Goal: Information Seeking & Learning: Check status

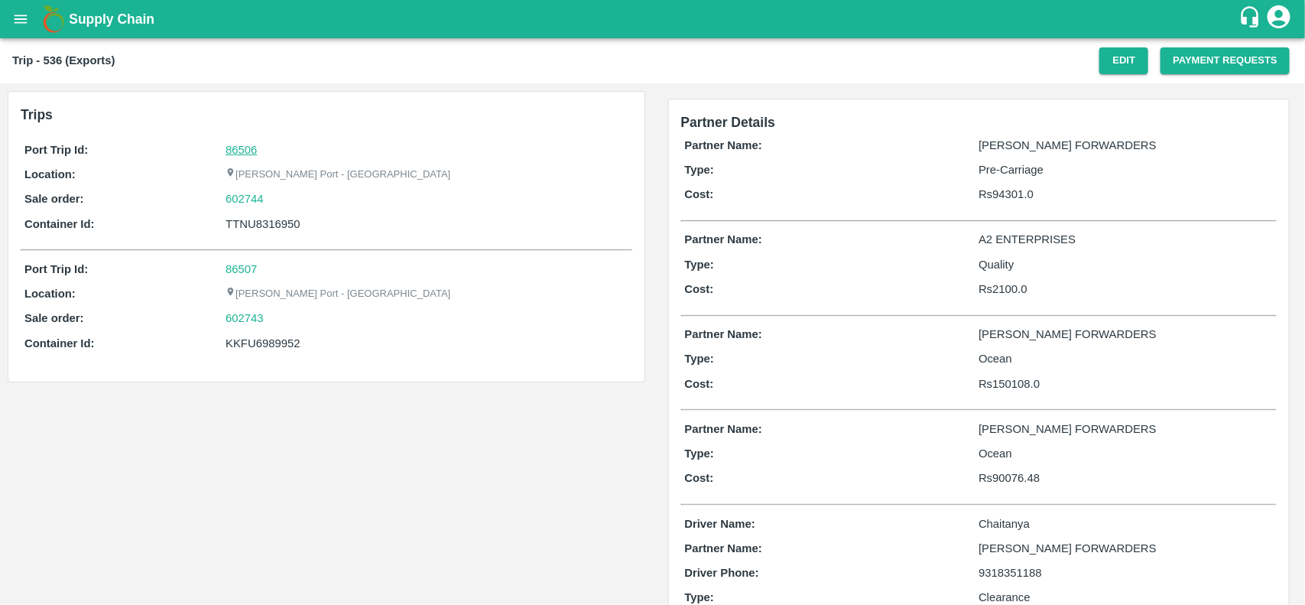
click at [250, 147] on link "86506" at bounding box center [241, 150] width 31 height 12
click at [273, 200] on div "602744" at bounding box center [427, 198] width 402 height 17
copy link "602744"
drag, startPoint x: 273, startPoint y: 200, endPoint x: 226, endPoint y: 204, distance: 46.8
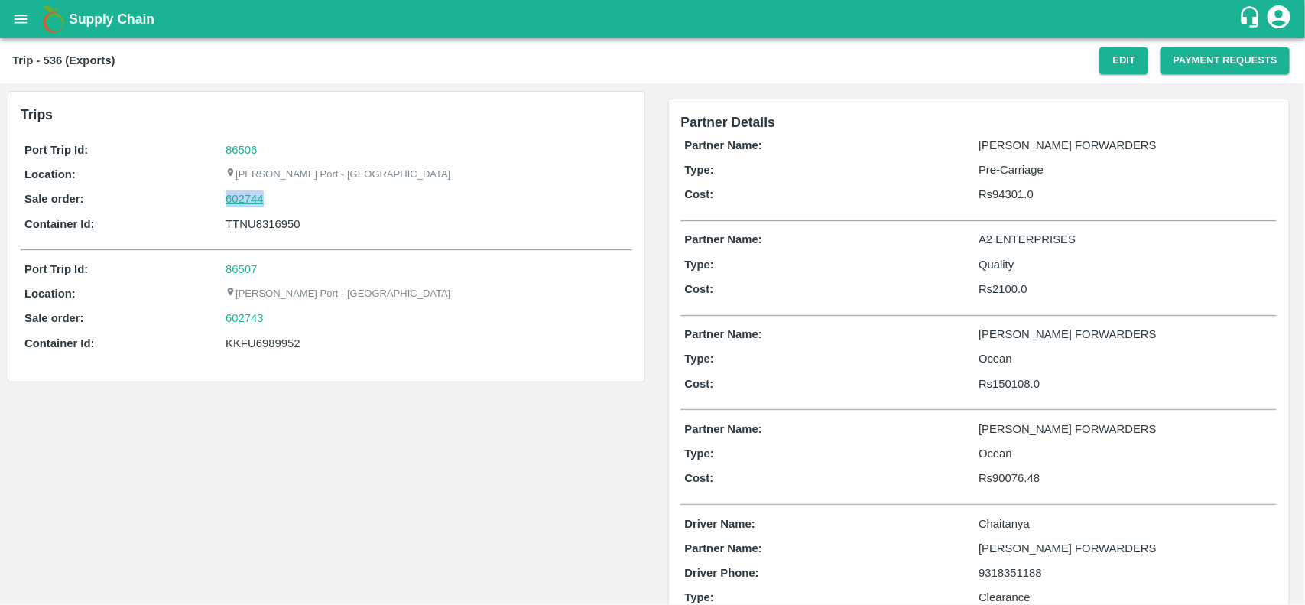
click at [226, 204] on div "602744" at bounding box center [427, 198] width 402 height 17
click at [245, 209] on div "Port Trip Id: 86506 Location: Jawaharlal Nehru Port - Nhava Sheva Sale order: 6…" at bounding box center [327, 191] width 612 height 106
click at [237, 203] on link "602744" at bounding box center [245, 198] width 38 height 17
click at [252, 341] on div "KKFU6989952" at bounding box center [427, 343] width 402 height 17
copy div "KKFU6989952"
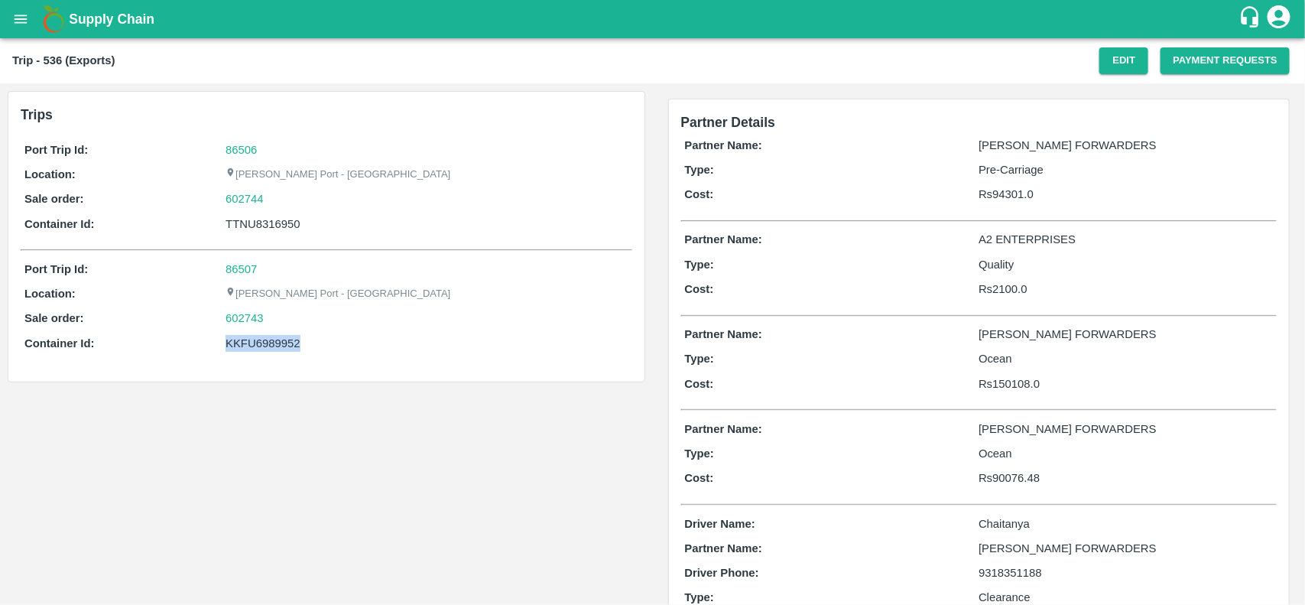
click at [252, 341] on div "KKFU6989952" at bounding box center [427, 343] width 402 height 17
click at [247, 231] on div "TTNU8316950" at bounding box center [427, 224] width 402 height 17
copy div "TTNU8316950"
click at [247, 231] on div "TTNU8316950" at bounding box center [427, 224] width 402 height 17
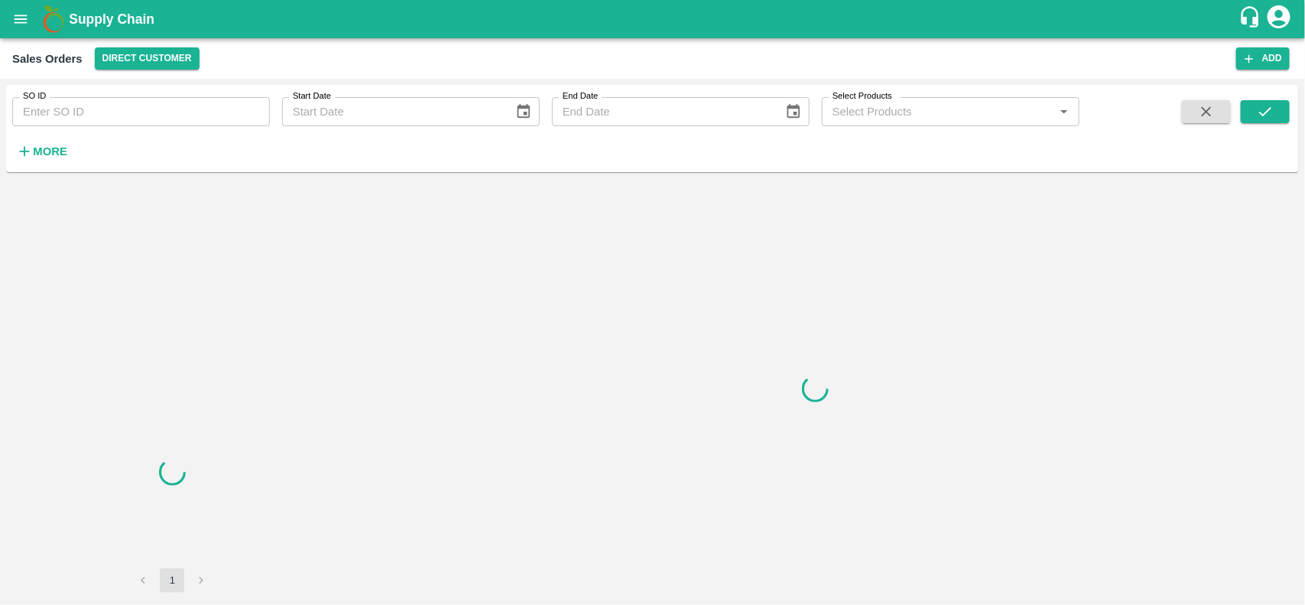
click at [93, 102] on input "SO ID" at bounding box center [141, 111] width 258 height 29
click at [93, 102] on input "602744" at bounding box center [141, 111] width 258 height 29
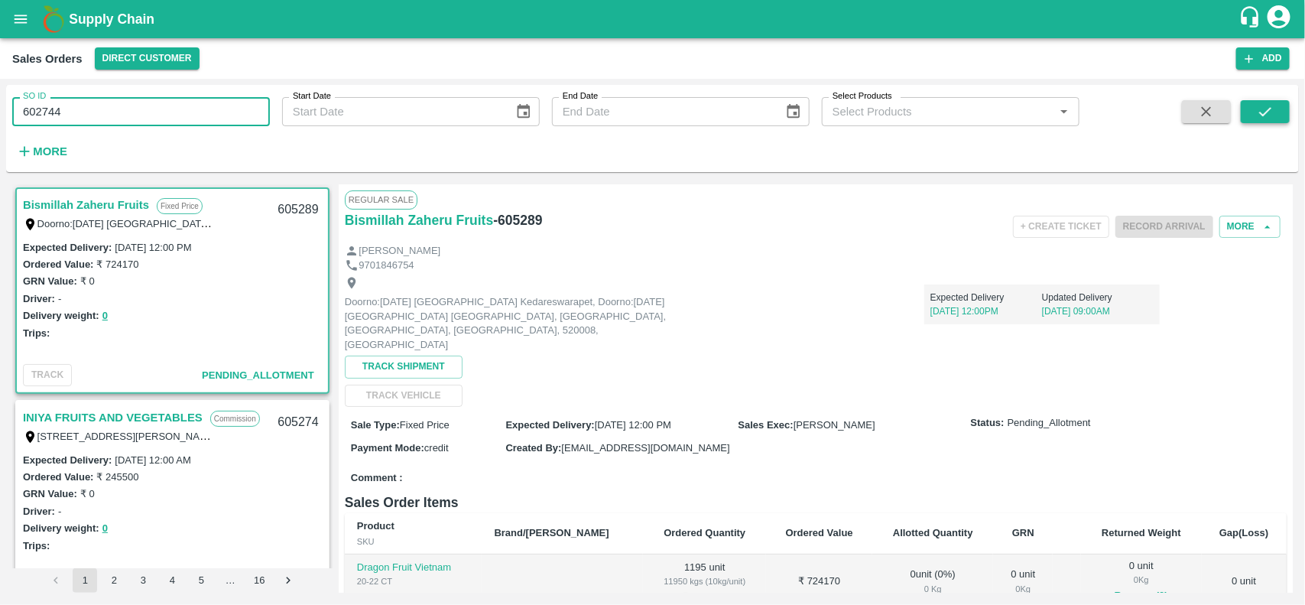
type input "602744"
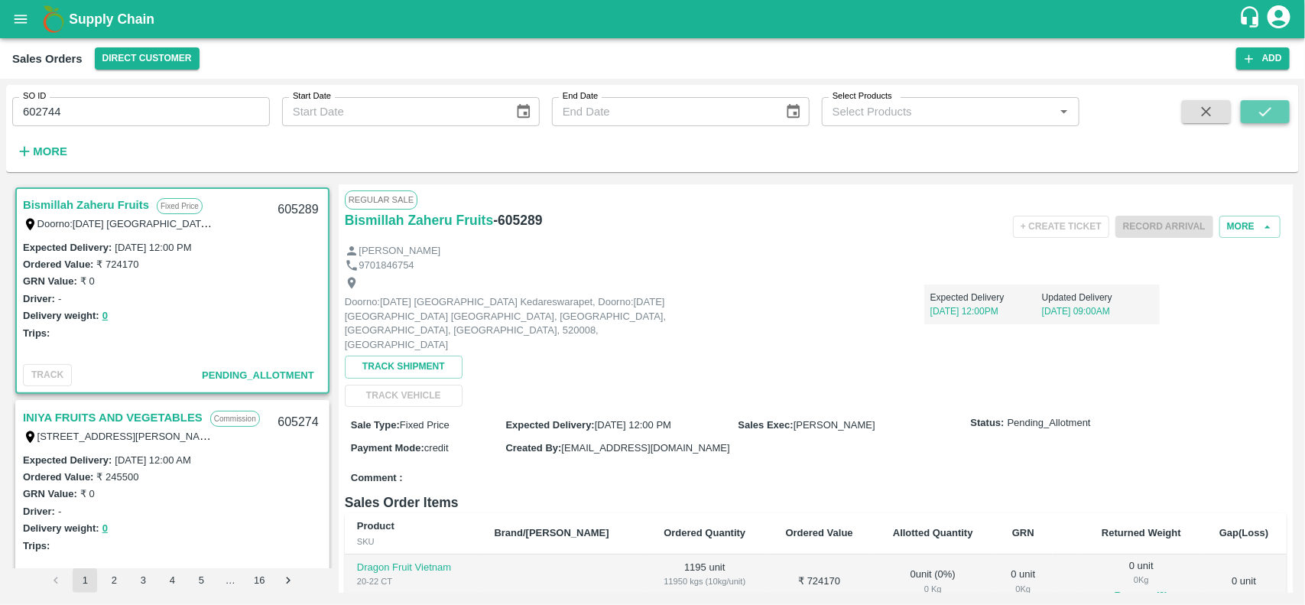
click at [1271, 115] on icon "submit" at bounding box center [1265, 111] width 17 height 17
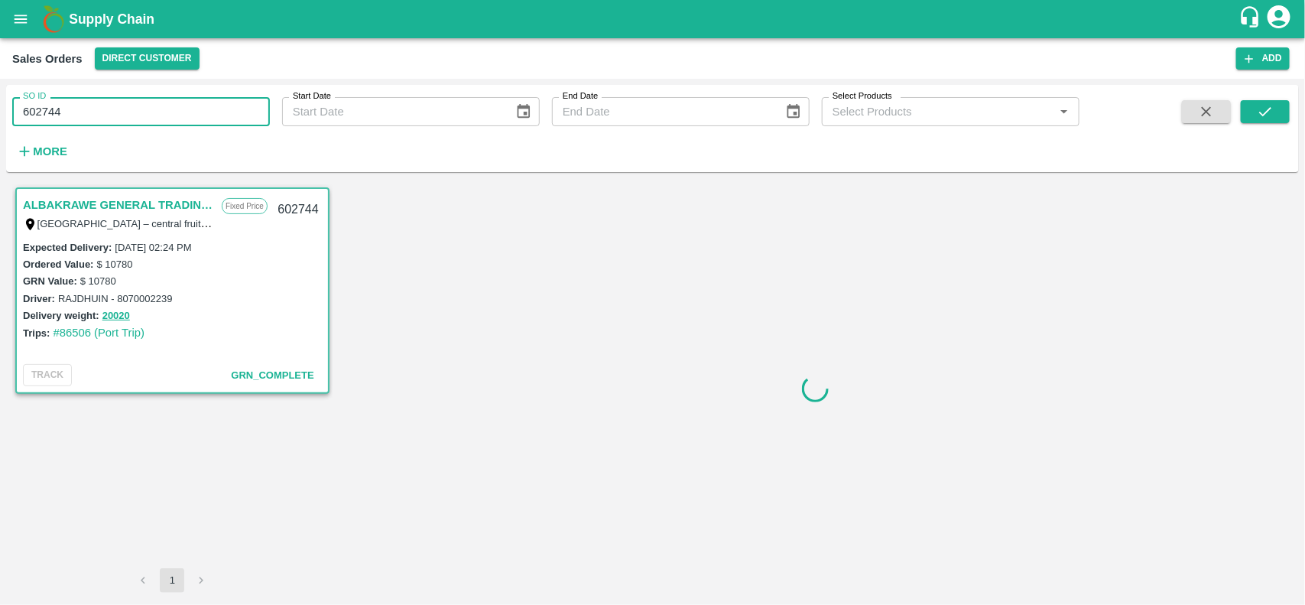
click at [89, 119] on input "602744" at bounding box center [141, 111] width 258 height 29
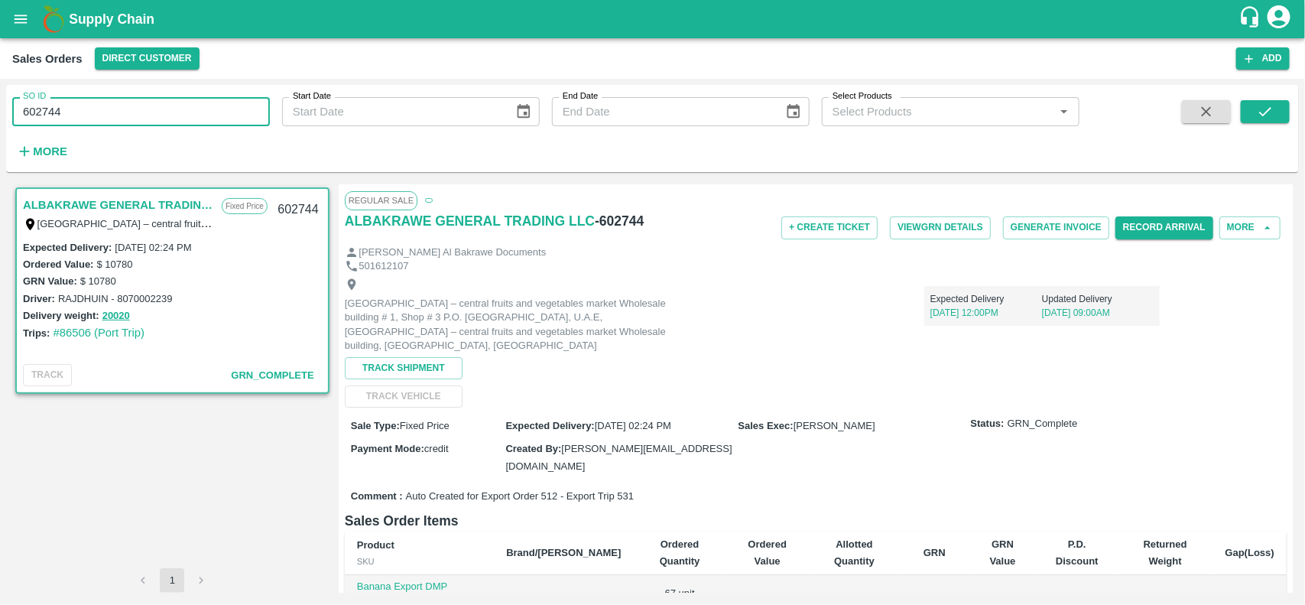
click at [89, 119] on input "602744" at bounding box center [141, 111] width 258 height 29
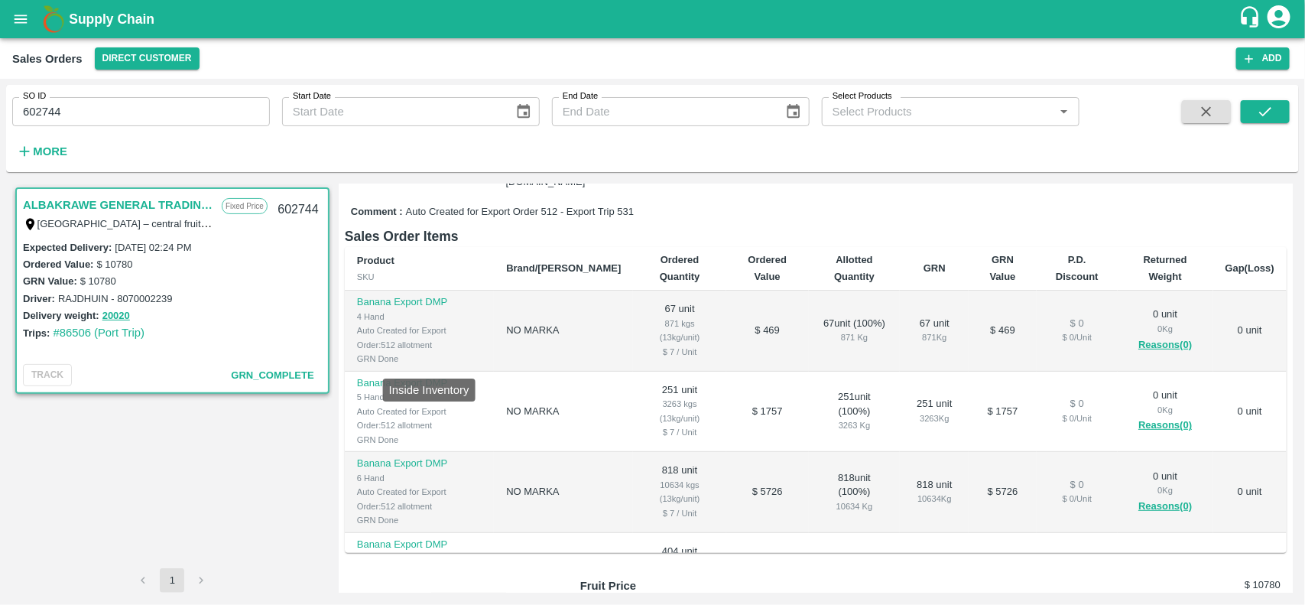
scroll to position [297, 0]
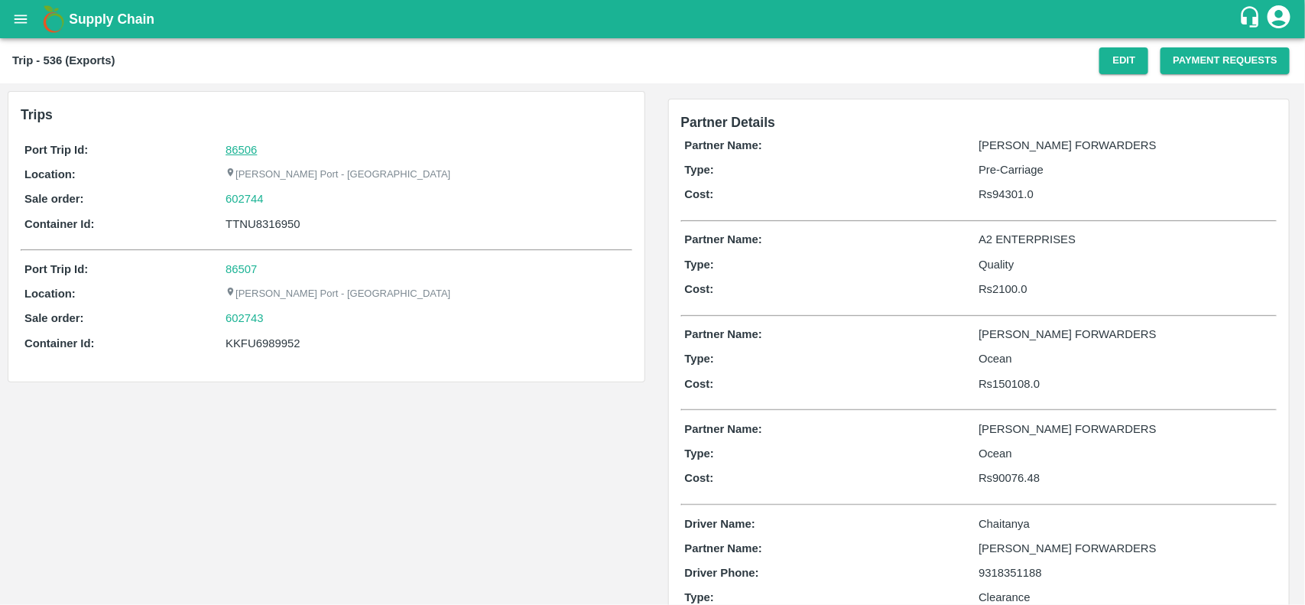
drag, startPoint x: 235, startPoint y: 139, endPoint x: 239, endPoint y: 154, distance: 16.0
click at [239, 154] on div "Port Trip Id: 86506 Location: [PERSON_NAME][GEOGRAPHIC_DATA] - Nhava Sheva Sale…" at bounding box center [327, 191] width 612 height 106
click at [239, 154] on link "86506" at bounding box center [241, 150] width 31 height 12
click at [287, 204] on div "602744" at bounding box center [427, 198] width 402 height 17
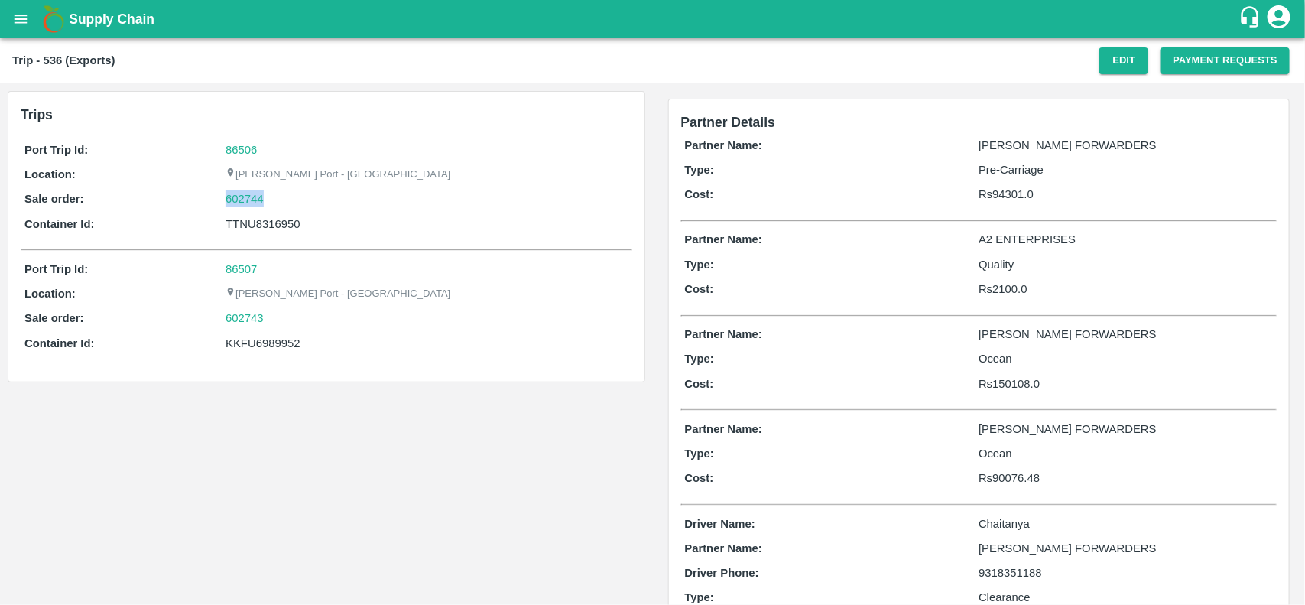
copy link "602744"
drag, startPoint x: 287, startPoint y: 204, endPoint x: 245, endPoint y: 203, distance: 42.1
click at [245, 203] on div "602744" at bounding box center [427, 198] width 402 height 17
click at [245, 203] on link "602744" at bounding box center [245, 198] width 38 height 17
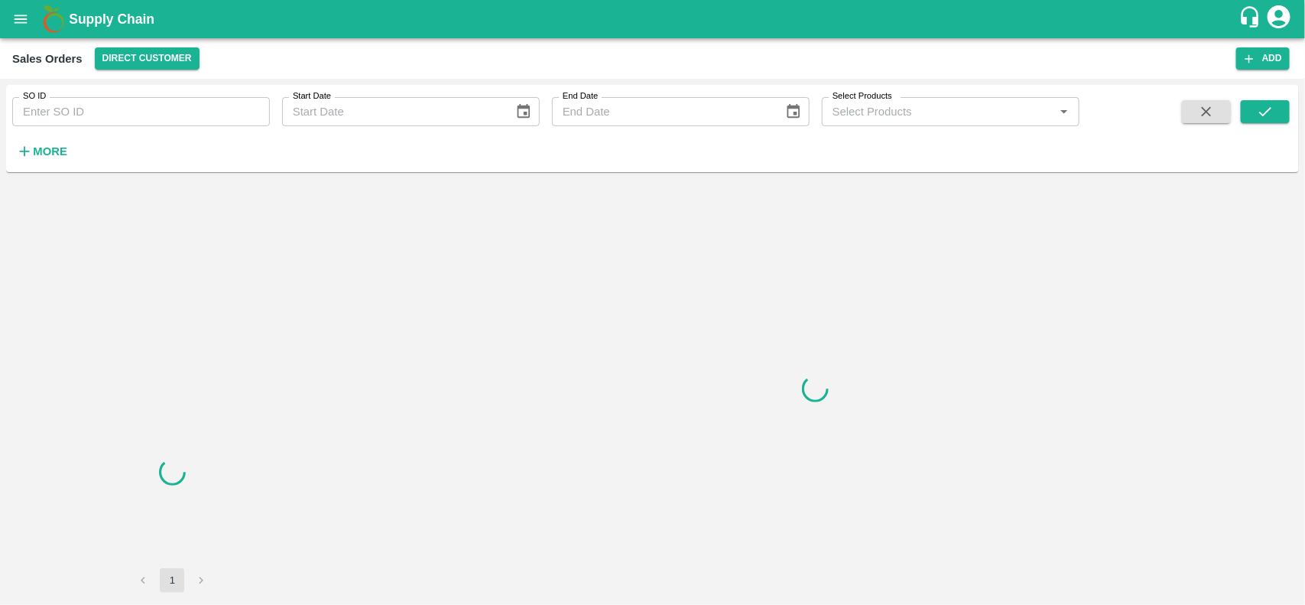
click at [144, 100] on input "SO ID" at bounding box center [141, 111] width 258 height 29
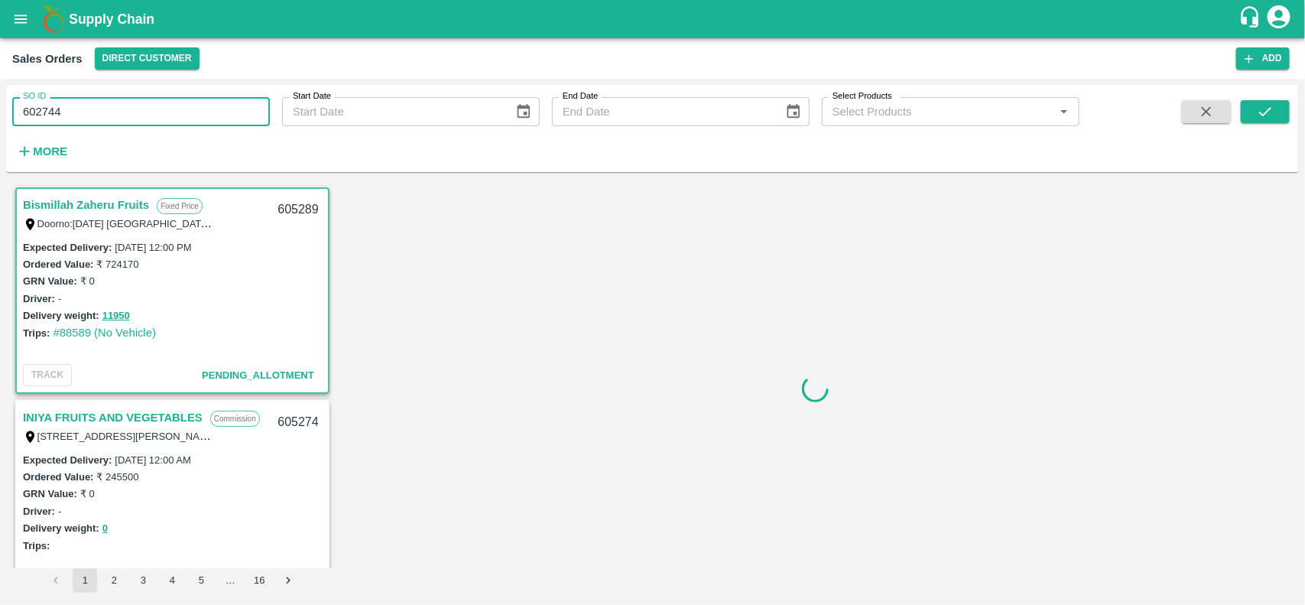
click at [144, 100] on input "602744" at bounding box center [141, 111] width 258 height 29
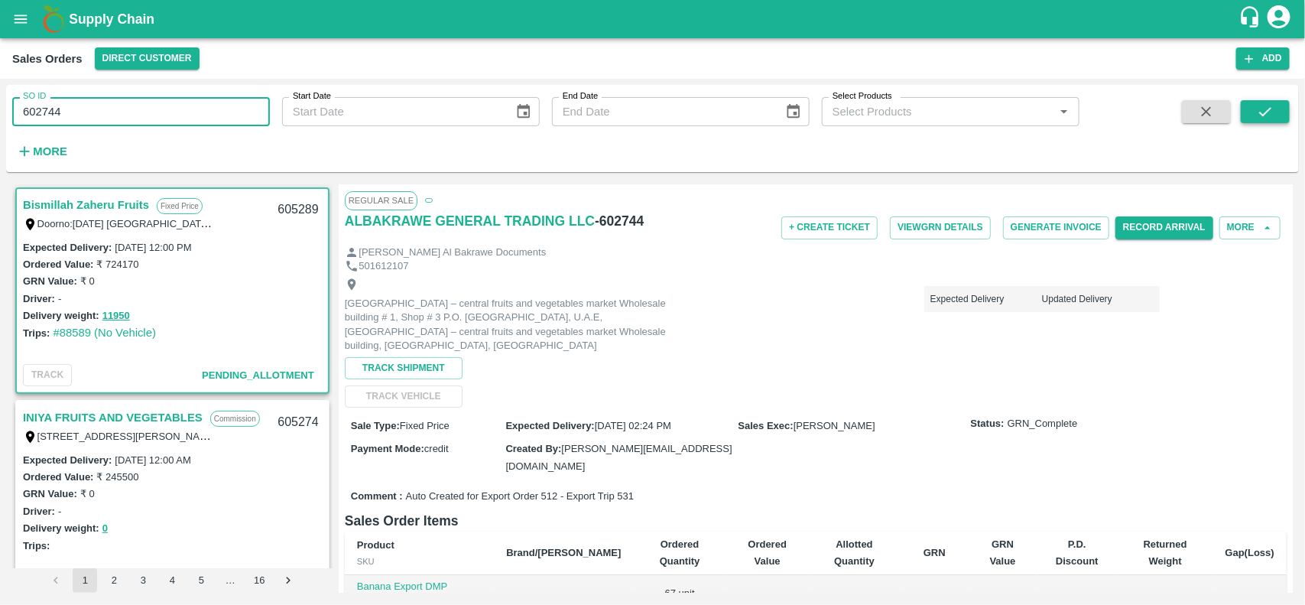
type input "602744"
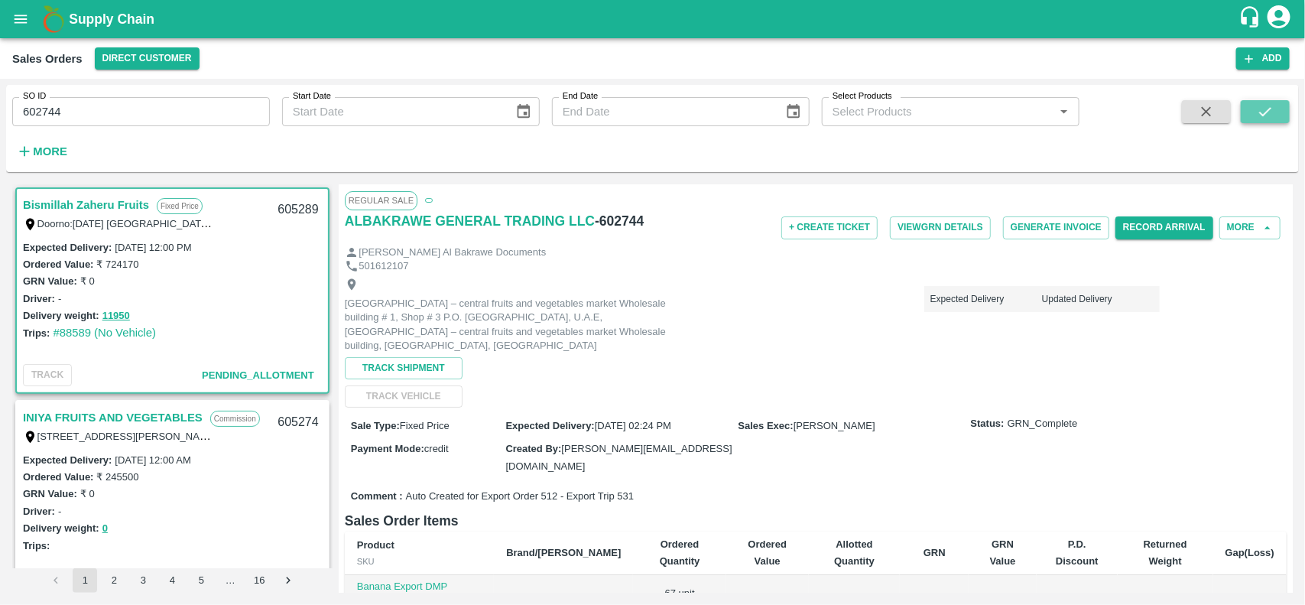
click at [1265, 115] on icon "submit" at bounding box center [1265, 111] width 12 height 9
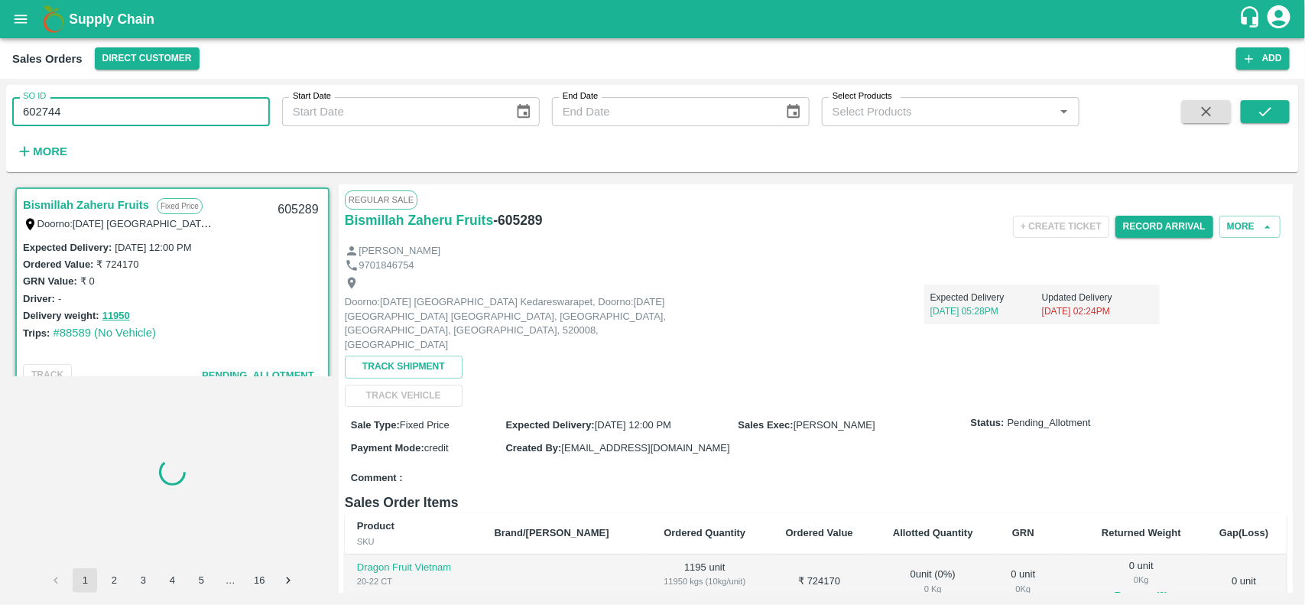
click at [132, 120] on input "602744" at bounding box center [141, 111] width 258 height 29
type input "602744"
paste input "text"
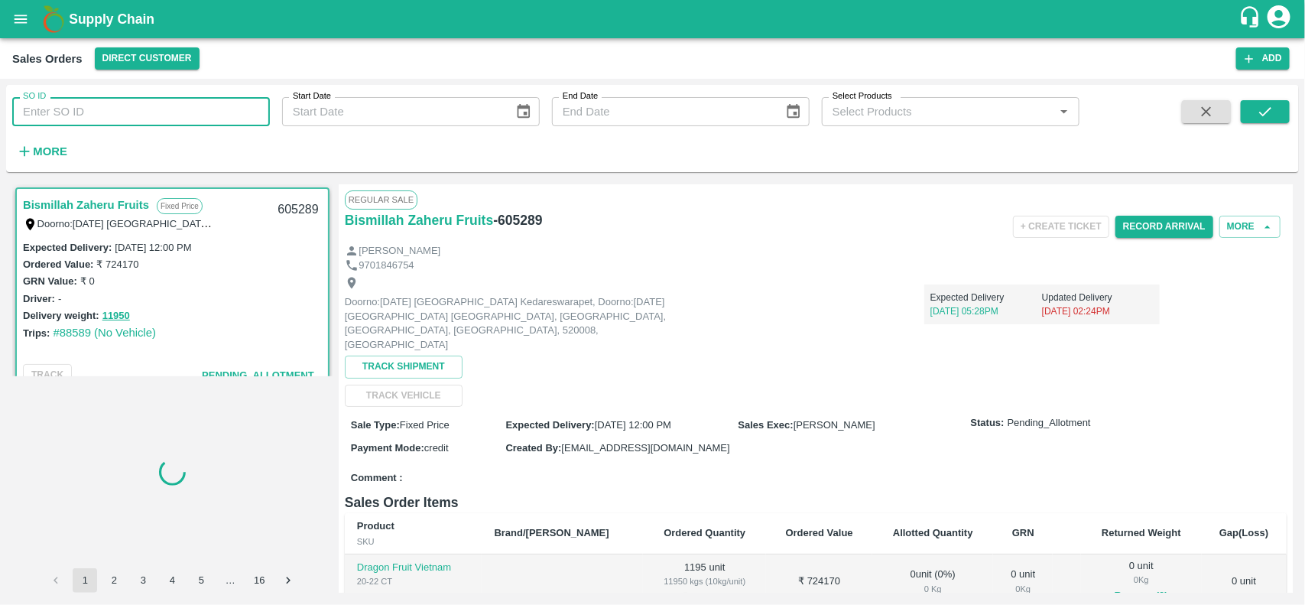
type input "602744"
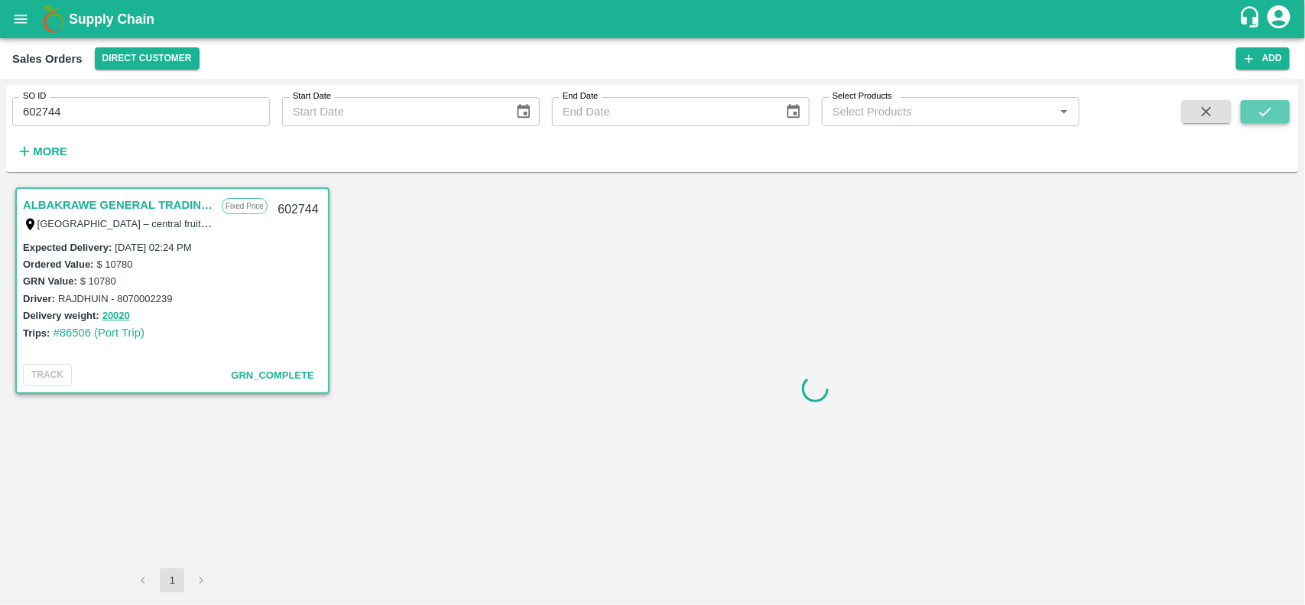
click at [1273, 109] on icon "submit" at bounding box center [1265, 111] width 17 height 17
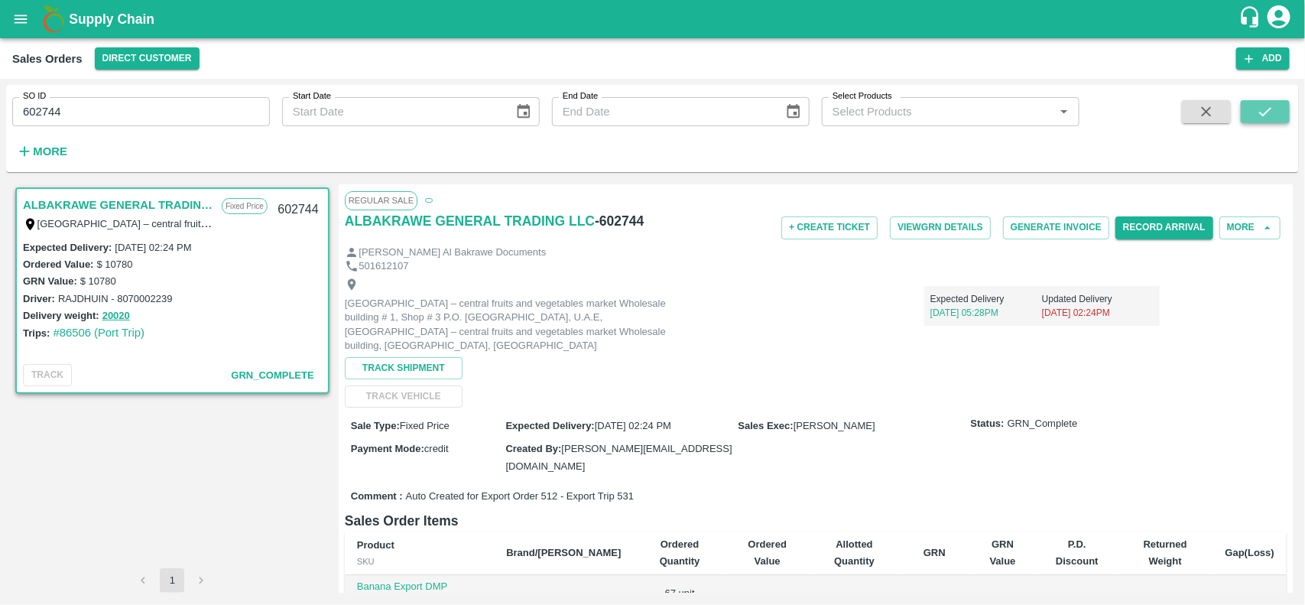
click at [1273, 109] on icon "submit" at bounding box center [1265, 111] width 17 height 17
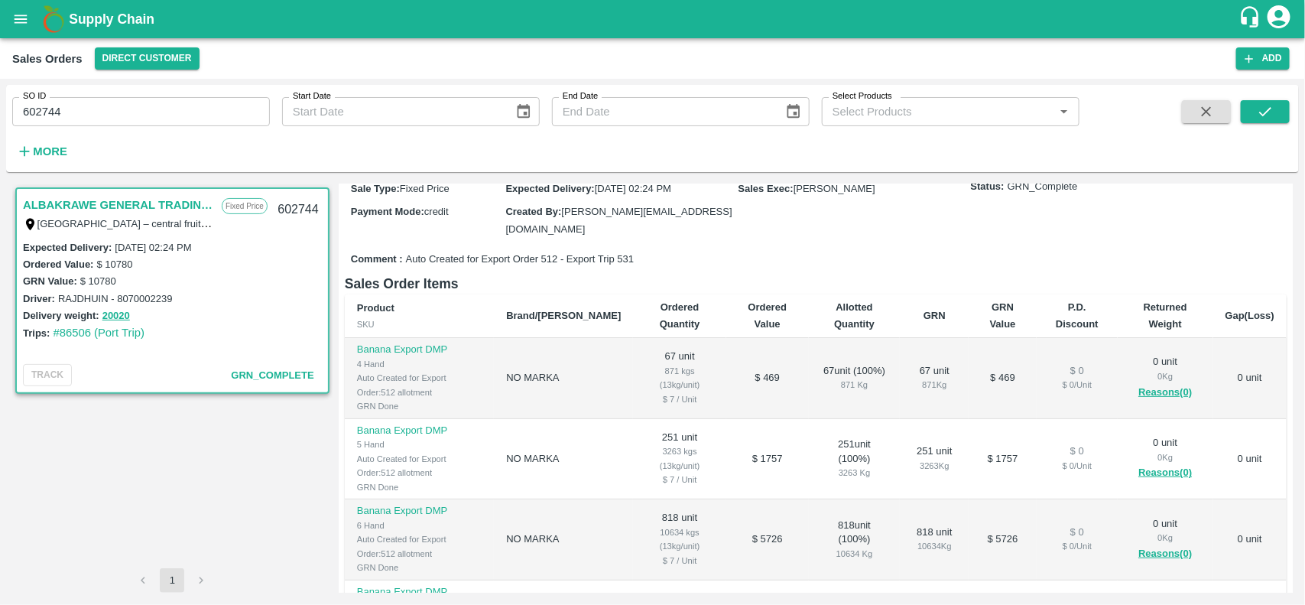
scroll to position [106, 0]
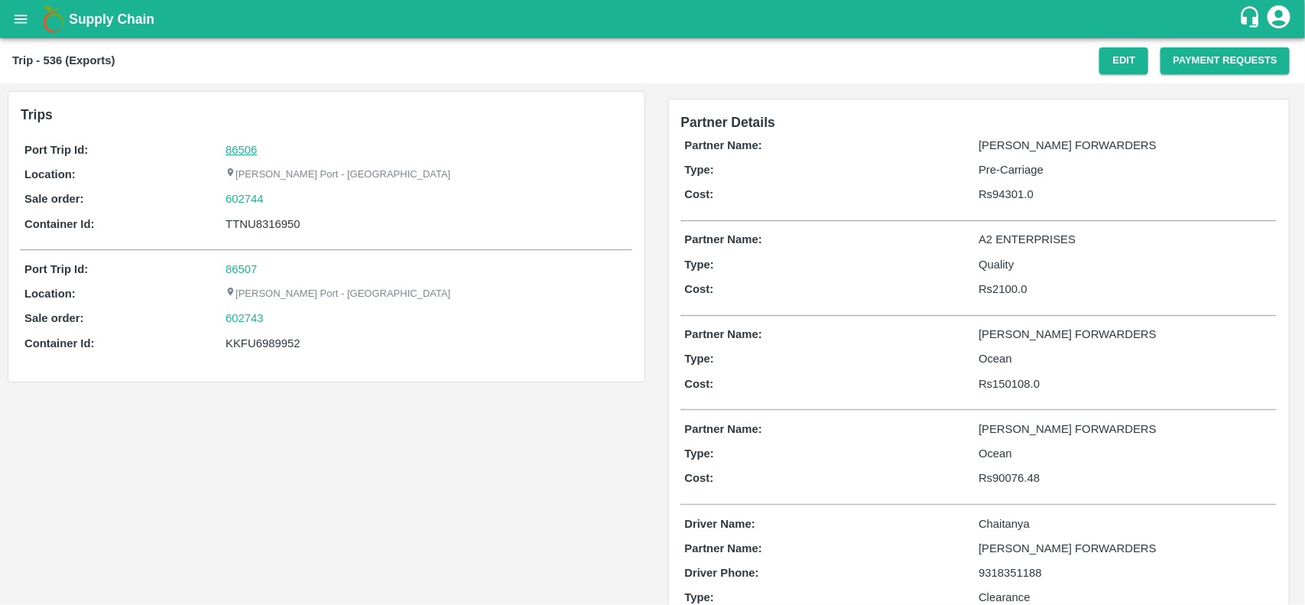
click at [238, 144] on link "86506" at bounding box center [241, 150] width 31 height 12
click at [278, 193] on div "602744" at bounding box center [427, 198] width 402 height 17
copy link
click at [278, 193] on div "602744" at bounding box center [427, 198] width 402 height 17
copy link "602744"
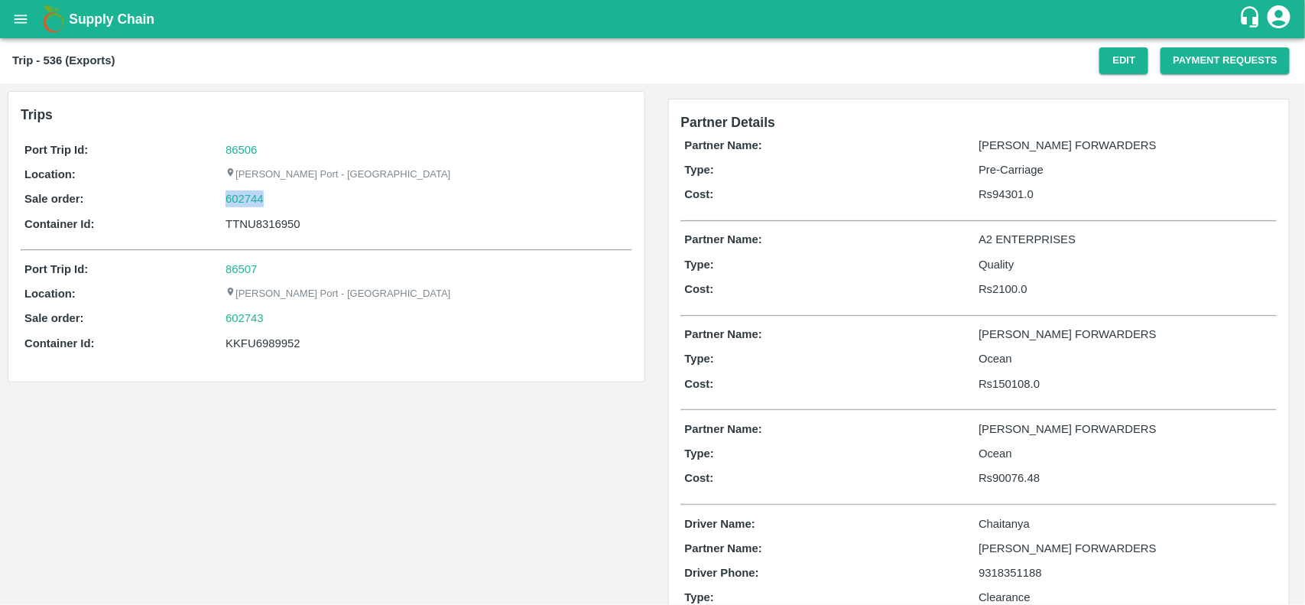
click at [278, 193] on div "602744" at bounding box center [427, 198] width 402 height 17
click at [239, 201] on link "602744" at bounding box center [245, 198] width 38 height 17
click at [248, 231] on div "TTNU8316950" at bounding box center [427, 224] width 402 height 17
copy div "TTNU8316950"
click at [248, 231] on div "TTNU8316950" at bounding box center [427, 224] width 402 height 17
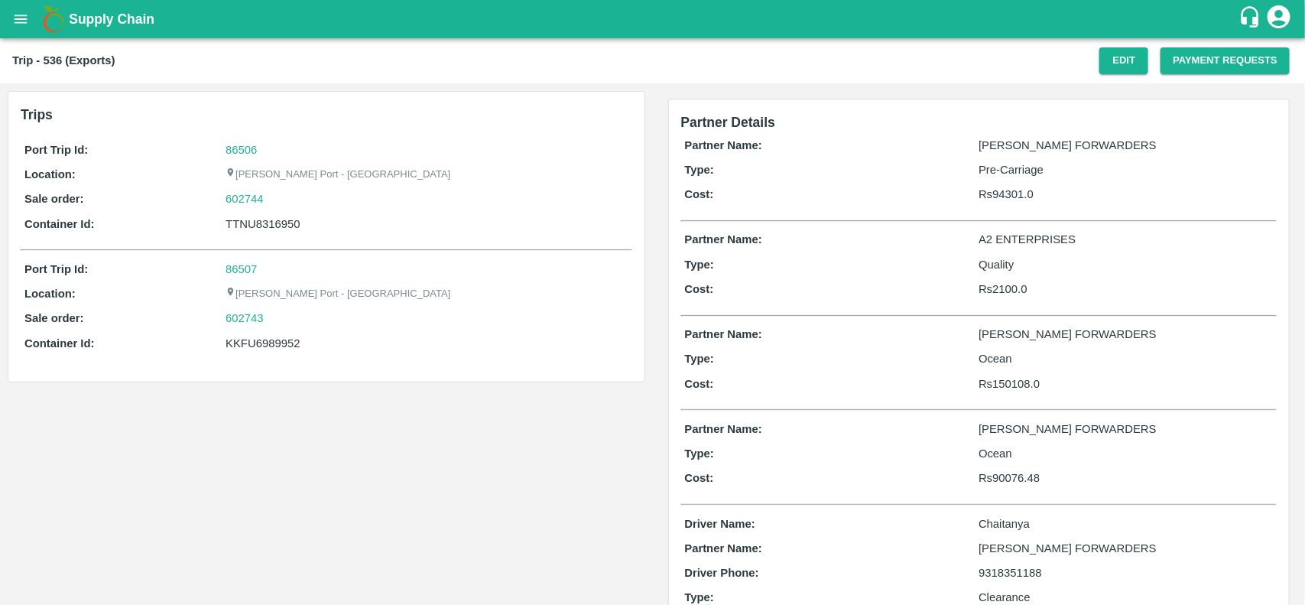
click at [266, 348] on div "KKFU6989952" at bounding box center [427, 343] width 402 height 17
copy div "KKFU6989952"
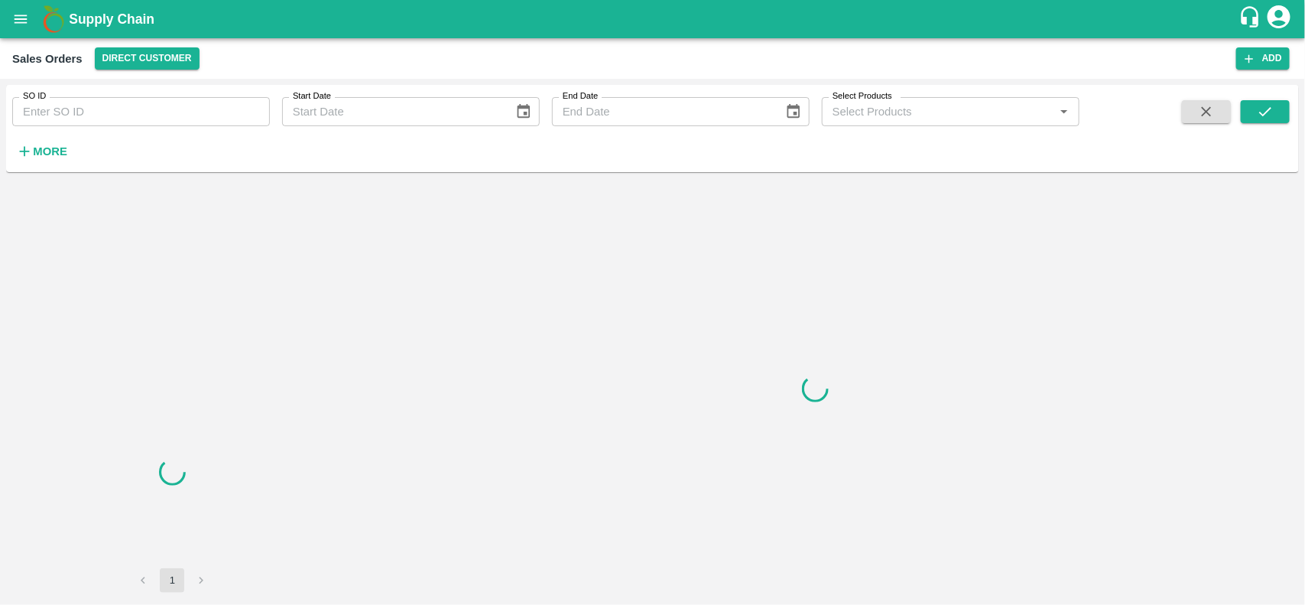
click at [99, 113] on input "SO ID" at bounding box center [141, 111] width 258 height 29
paste input "602744"
click at [99, 113] on input "602744" at bounding box center [141, 111] width 258 height 29
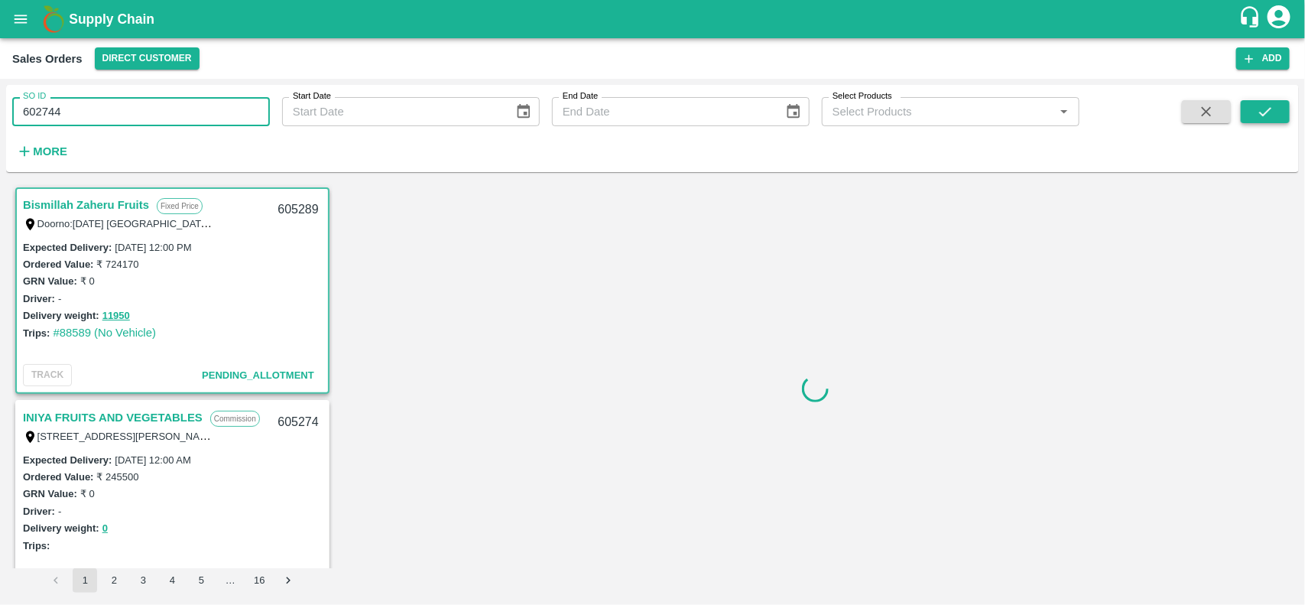
type input "602744"
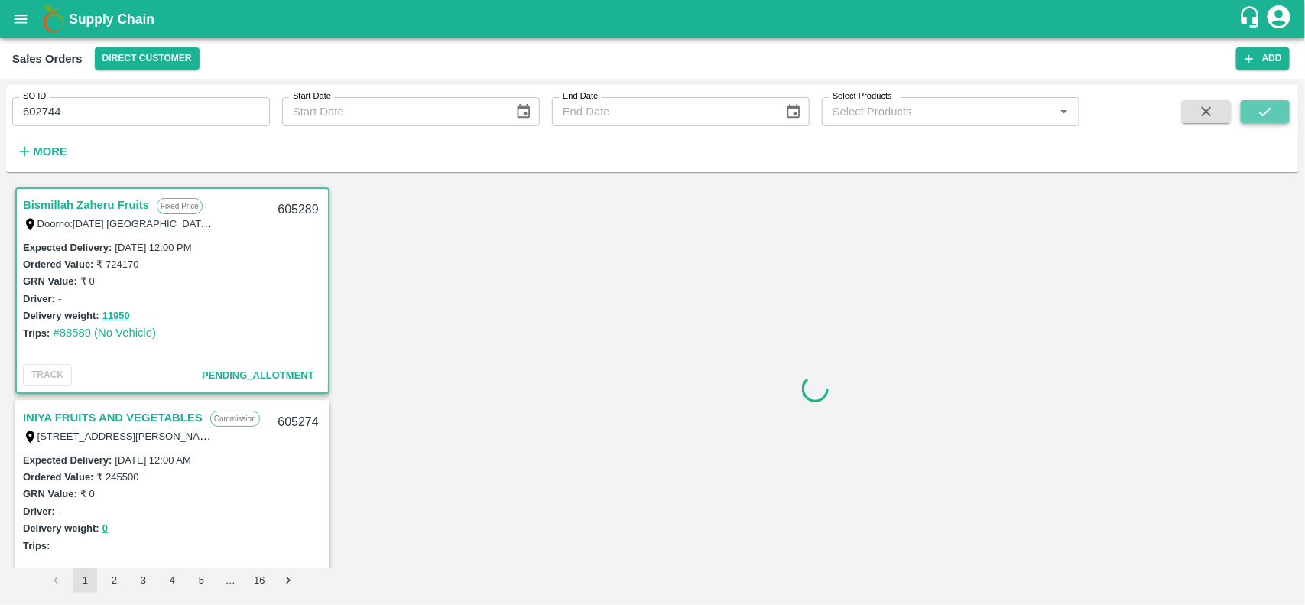
click at [1266, 101] on button "submit" at bounding box center [1265, 111] width 49 height 23
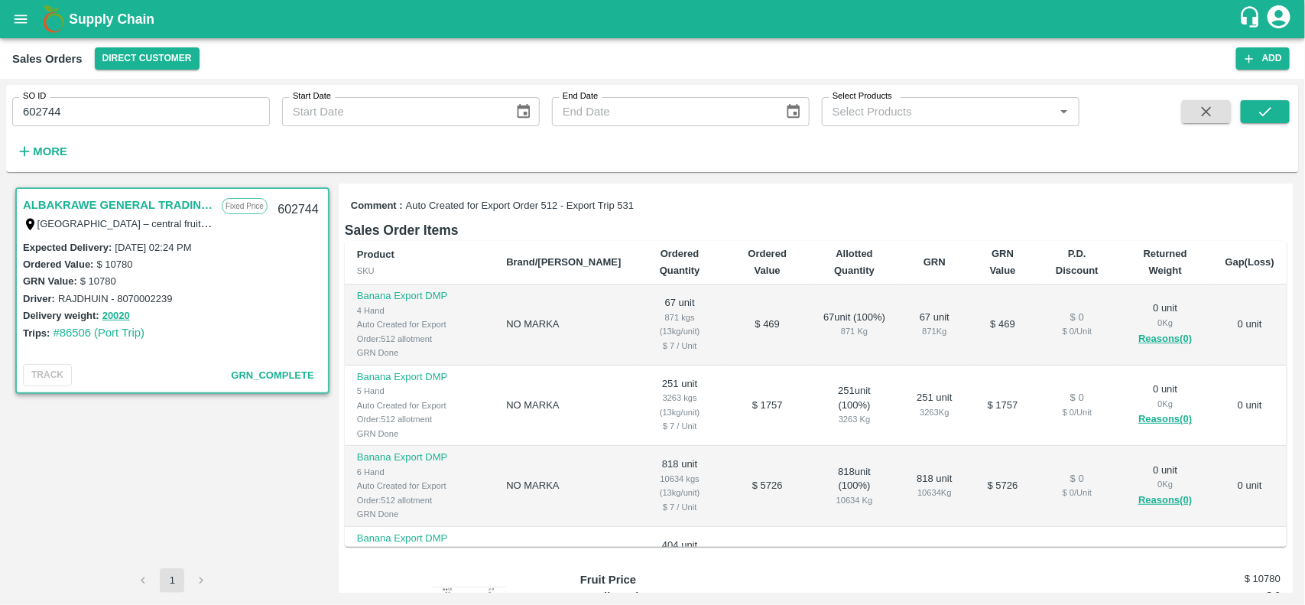
scroll to position [294, 0]
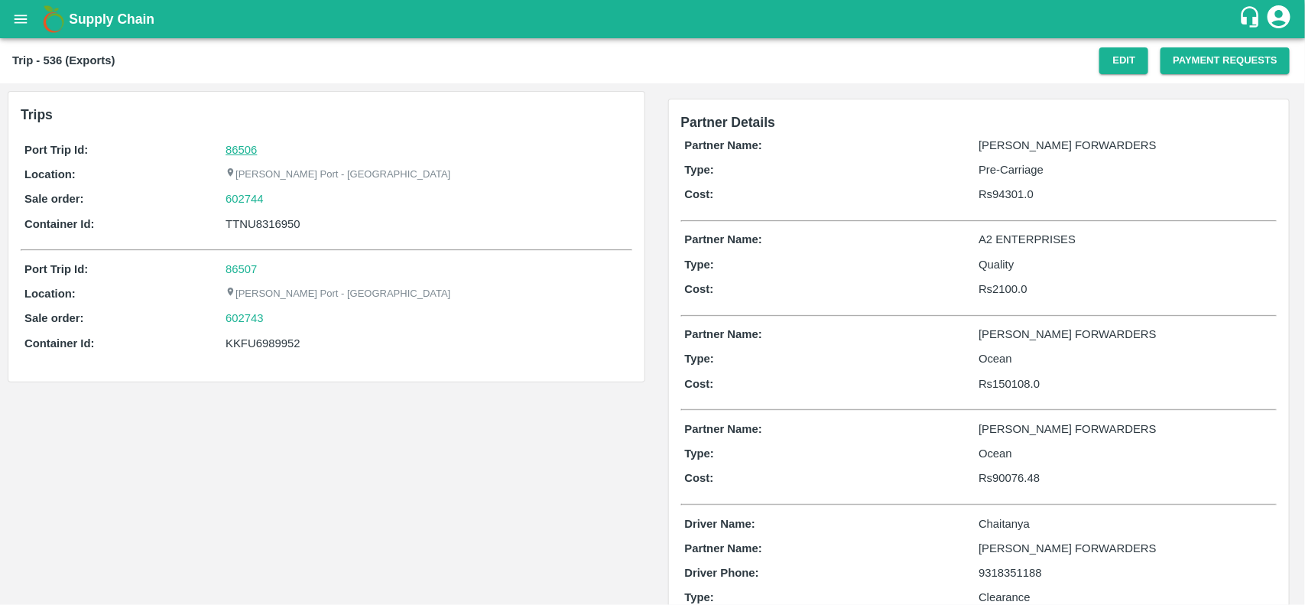
click at [233, 147] on link "86506" at bounding box center [241, 150] width 31 height 12
click at [275, 197] on div "602744" at bounding box center [427, 198] width 402 height 17
copy link
click at [275, 197] on div "602744" at bounding box center [427, 198] width 402 height 17
copy link "602744"
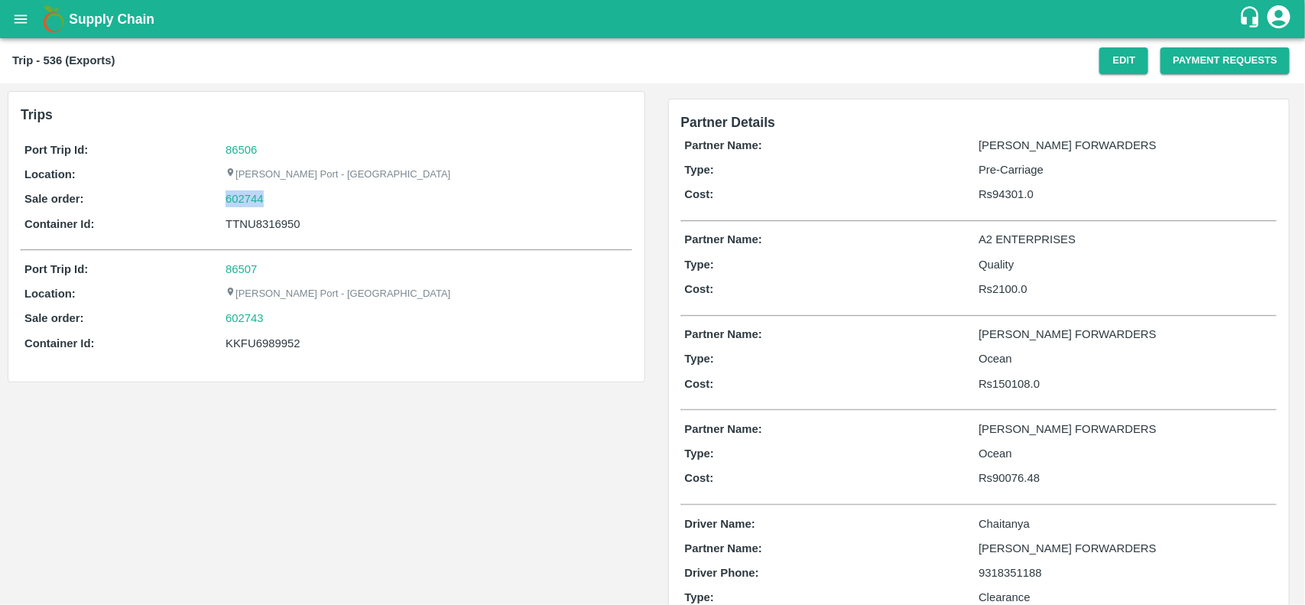
click at [275, 197] on div "602744" at bounding box center [427, 198] width 402 height 17
click at [245, 203] on link "602744" at bounding box center [245, 198] width 38 height 17
click at [253, 219] on div "TTNU8316950" at bounding box center [427, 224] width 402 height 17
copy div "TTNU8316950"
click at [253, 219] on div "TTNU8316950" at bounding box center [427, 224] width 402 height 17
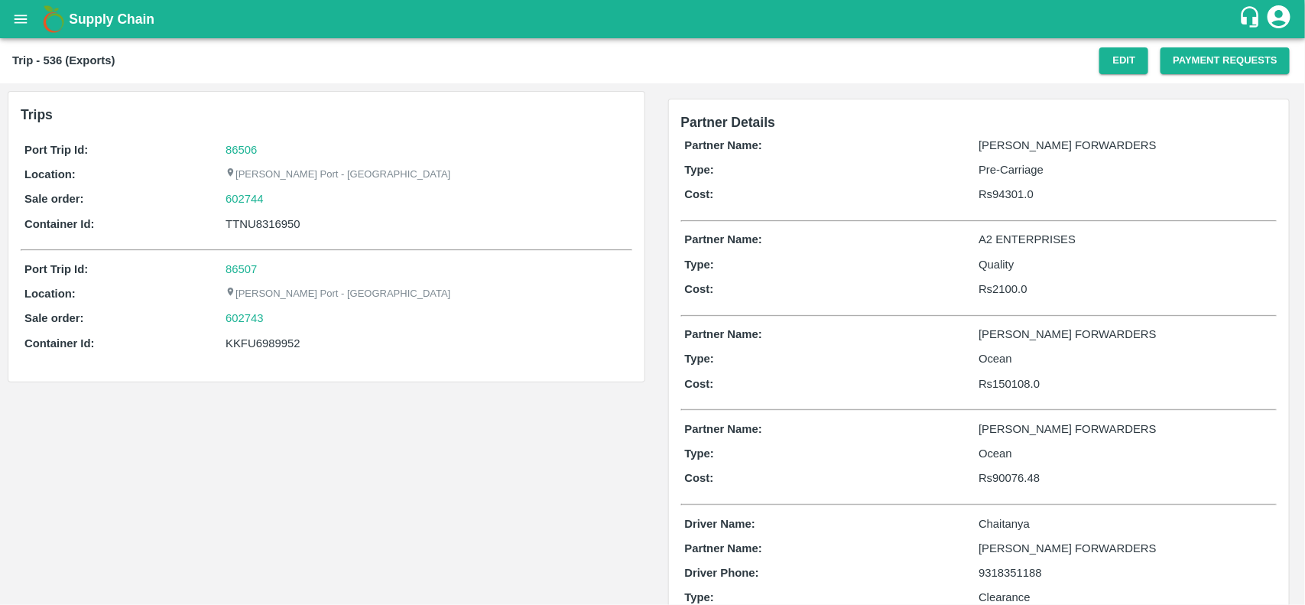
click at [258, 344] on div "KKFU6989952" at bounding box center [427, 343] width 402 height 17
copy div "KKFU6989952"
click at [258, 344] on div "KKFU6989952" at bounding box center [427, 343] width 402 height 17
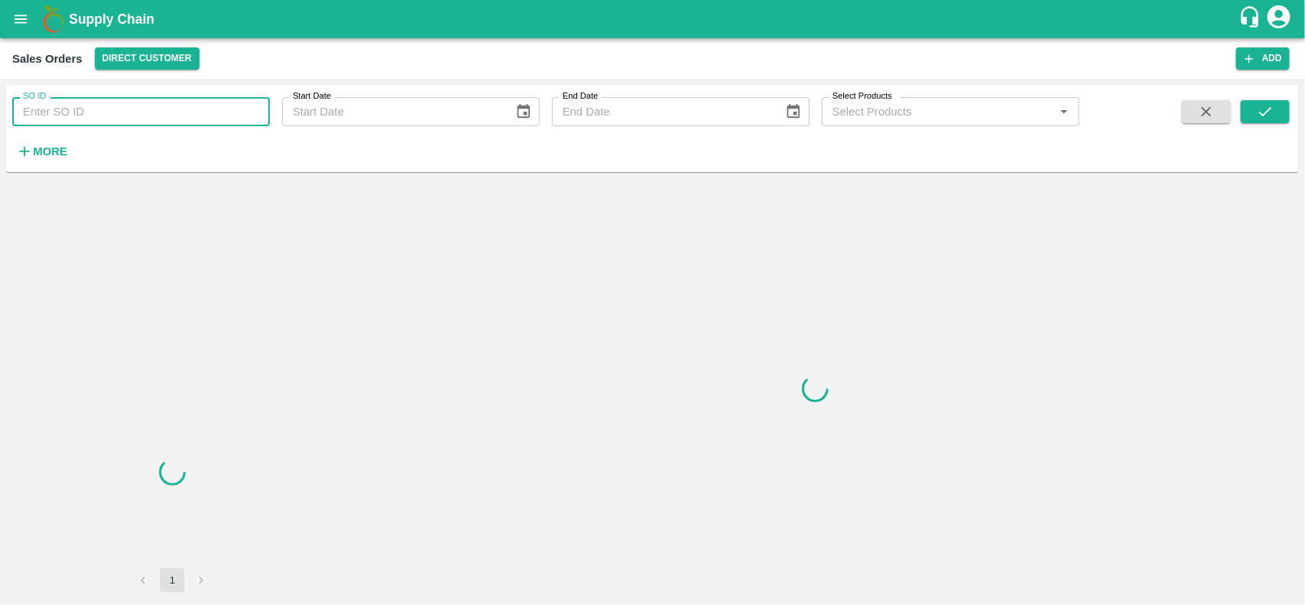
click at [98, 115] on input "SO ID" at bounding box center [141, 111] width 258 height 29
paste input "602744"
click at [98, 115] on input "602744" at bounding box center [141, 111] width 258 height 29
type input "602744"
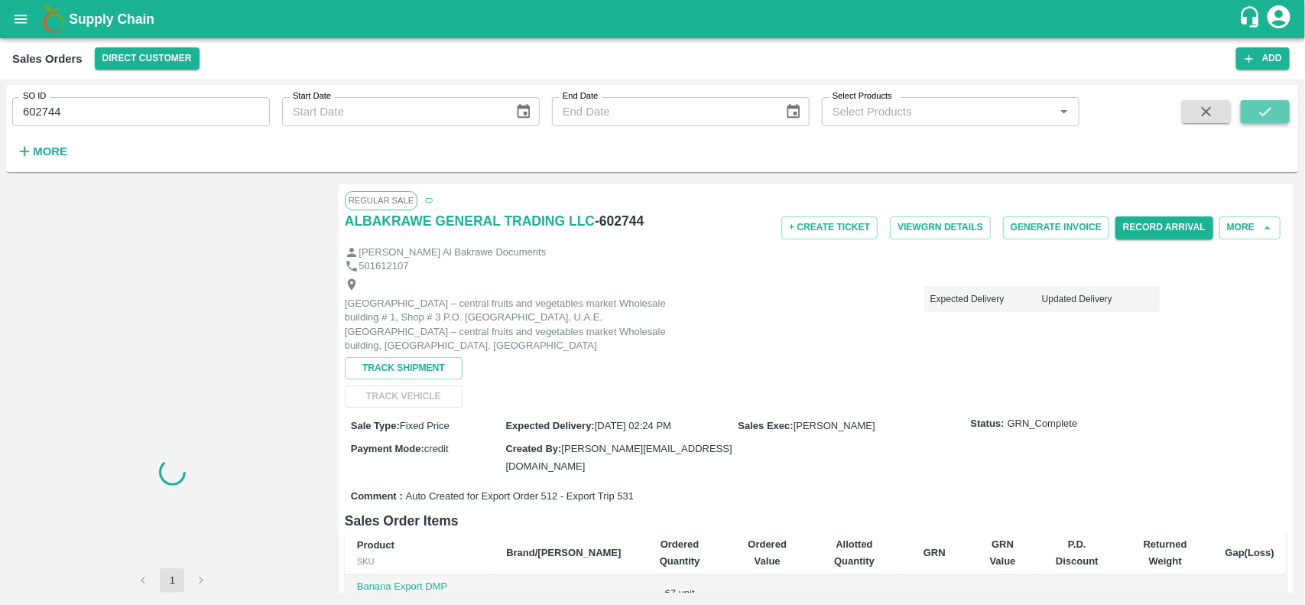
click at [1277, 109] on button "submit" at bounding box center [1265, 111] width 49 height 23
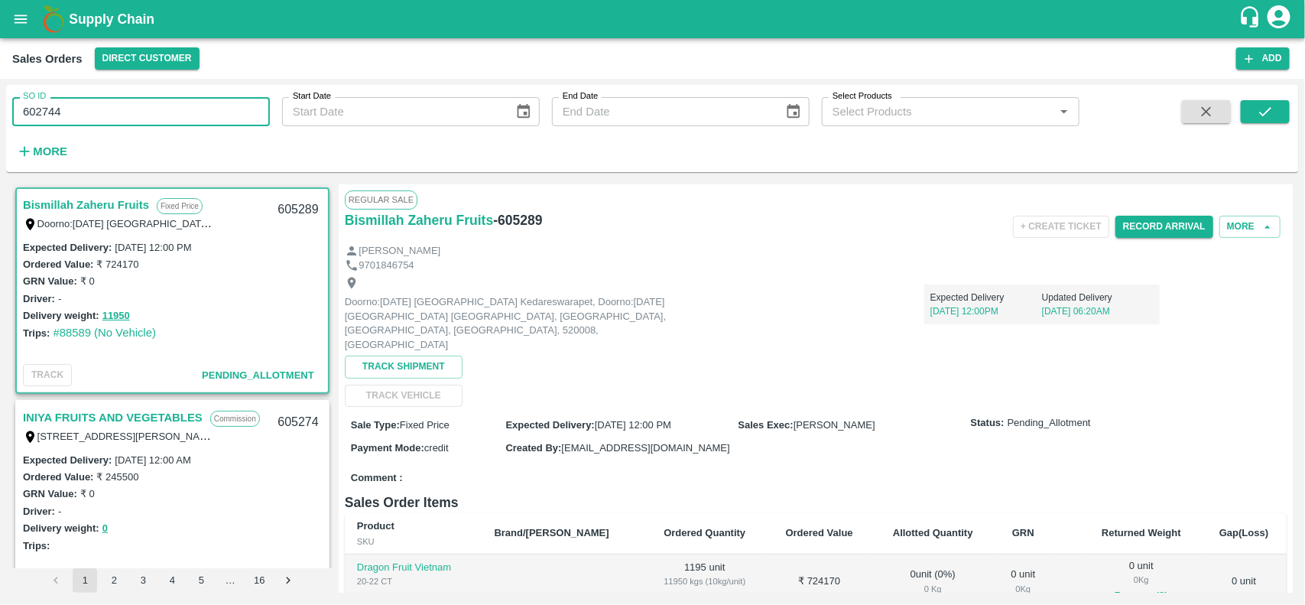
click at [213, 124] on input "602744" at bounding box center [141, 111] width 258 height 29
type input "6"
paste input "text"
type input "602744"
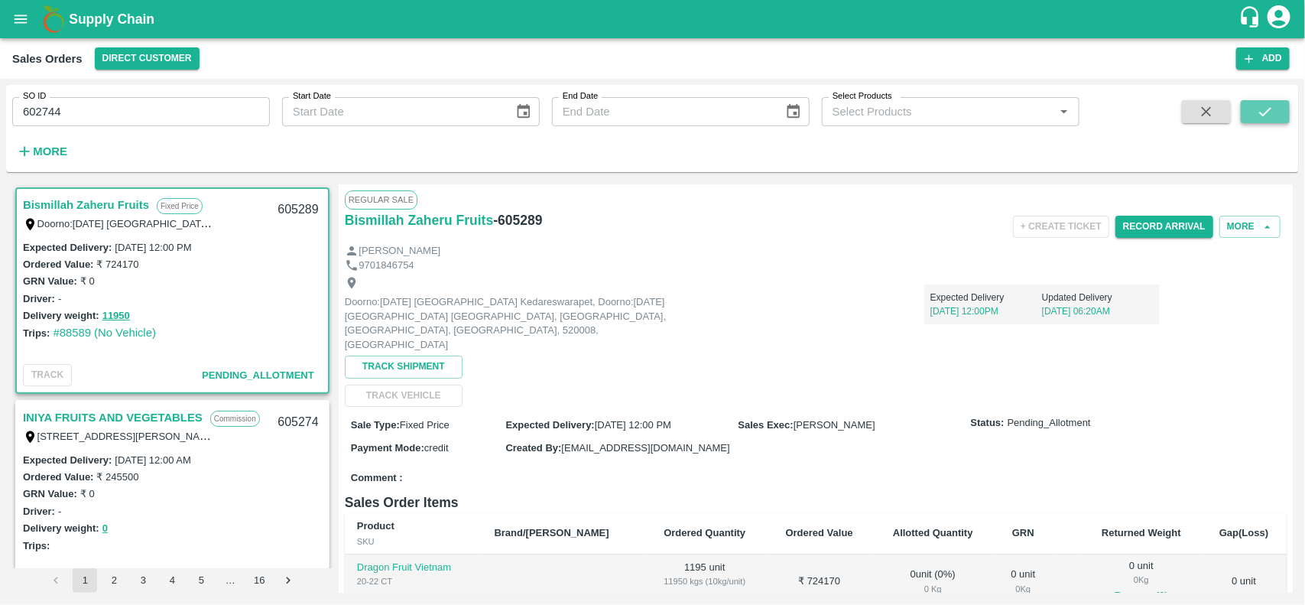
click at [1283, 122] on button "submit" at bounding box center [1265, 111] width 49 height 23
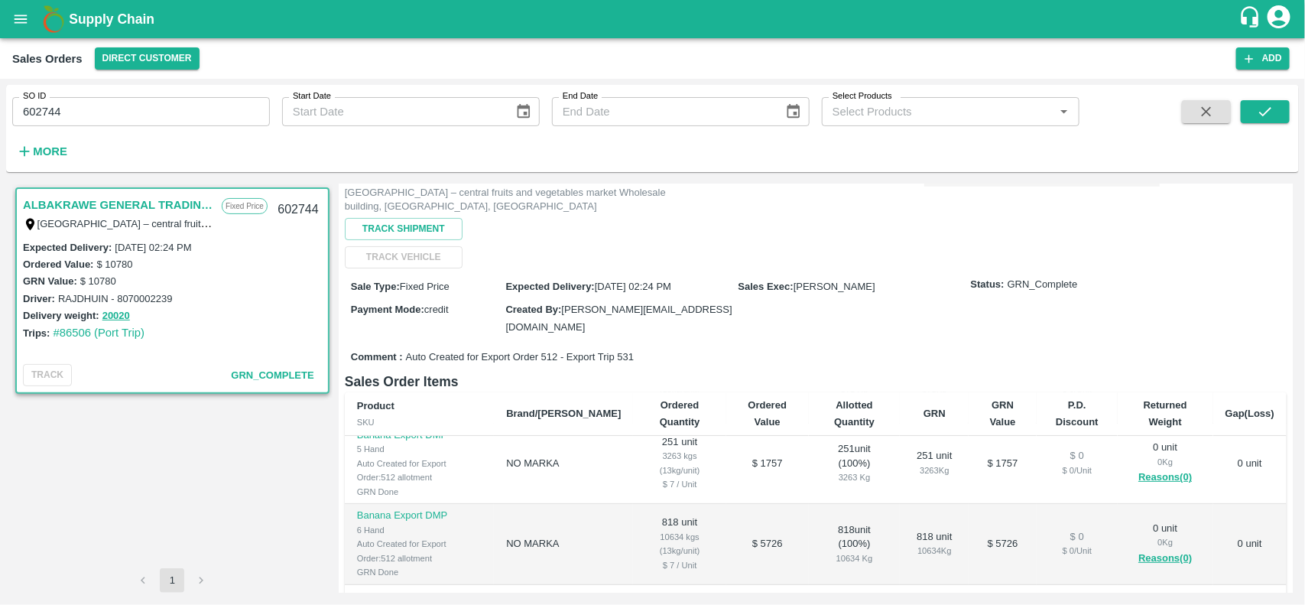
scroll to position [97, 0]
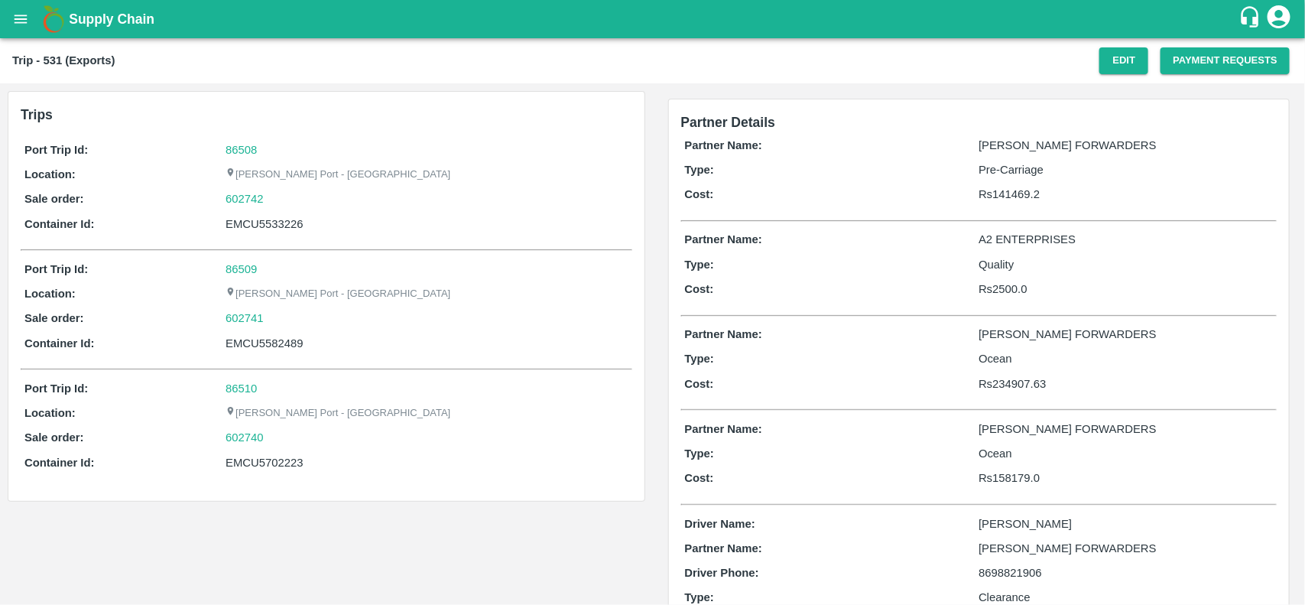
click at [257, 150] on div "86508" at bounding box center [427, 149] width 402 height 17
click at [253, 150] on link "86508" at bounding box center [241, 150] width 31 height 12
click at [274, 200] on div "602742" at bounding box center [427, 198] width 402 height 17
copy link "602742"
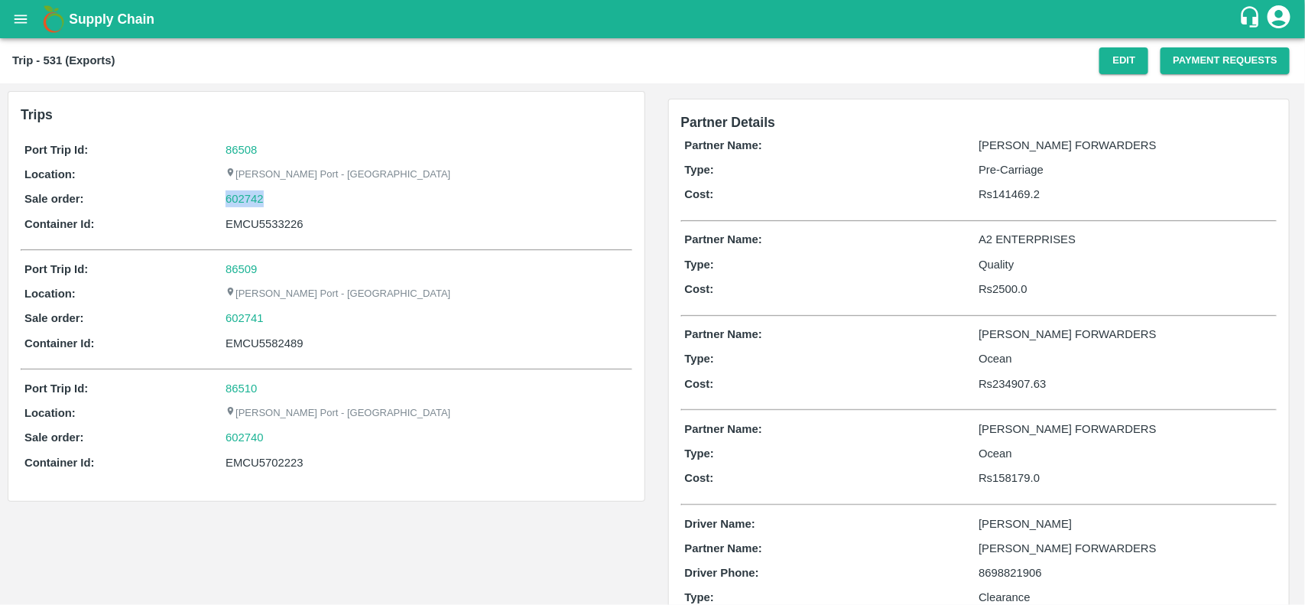
click at [274, 200] on div "602742" at bounding box center [427, 198] width 402 height 17
drag, startPoint x: 274, startPoint y: 200, endPoint x: 234, endPoint y: 201, distance: 39.8
click at [234, 201] on div "602742" at bounding box center [427, 198] width 402 height 17
click at [234, 201] on link "602742" at bounding box center [245, 198] width 38 height 17
click at [266, 222] on div "EMCU5533226" at bounding box center [427, 224] width 402 height 17
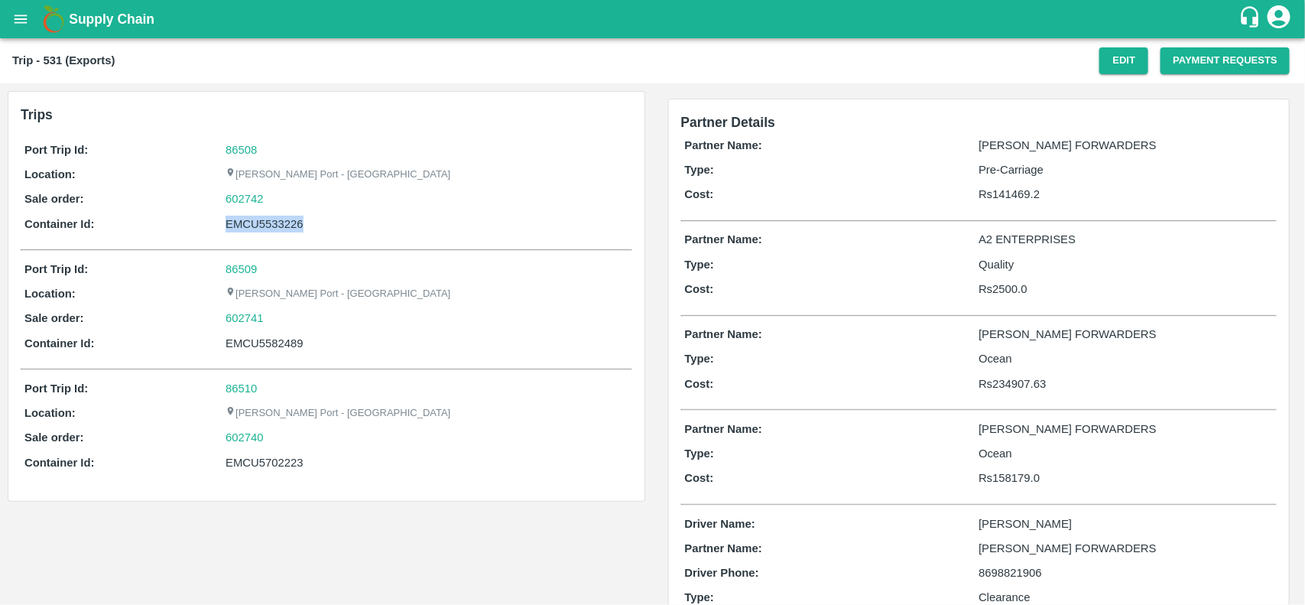
copy div "EMCU5533226"
click at [266, 222] on div "EMCU5533226" at bounding box center [427, 224] width 402 height 17
click at [255, 346] on div "EMCU5582489" at bounding box center [427, 343] width 402 height 17
copy div "EMCU5582489"
click at [255, 346] on div "EMCU5582489" at bounding box center [427, 343] width 402 height 17
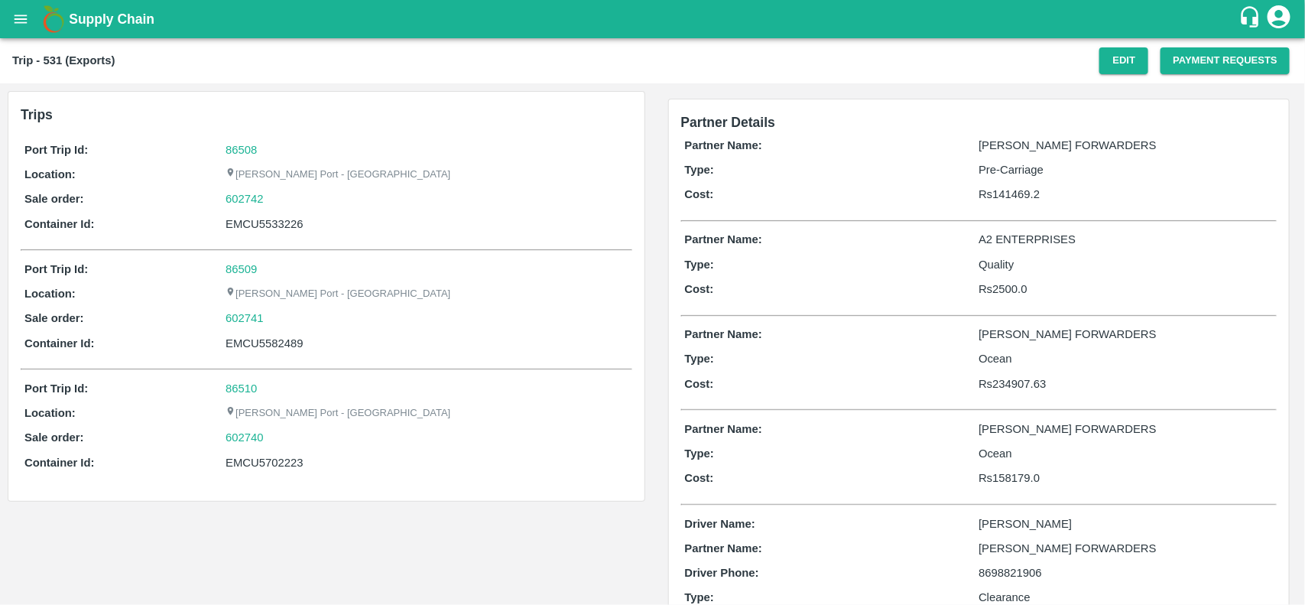
click at [254, 464] on div "EMCU5702223" at bounding box center [427, 462] width 402 height 17
copy div "EMCU5702223"
click at [254, 464] on div "EMCU5702223" at bounding box center [427, 462] width 402 height 17
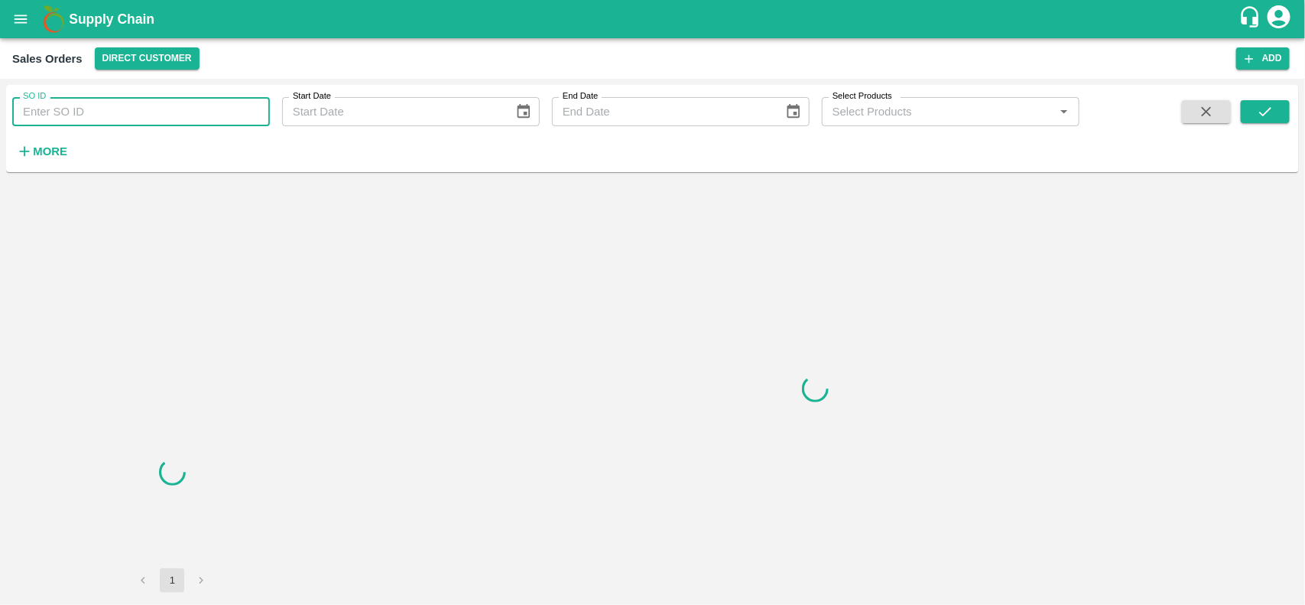
click at [167, 119] on input "SO ID" at bounding box center [141, 111] width 258 height 29
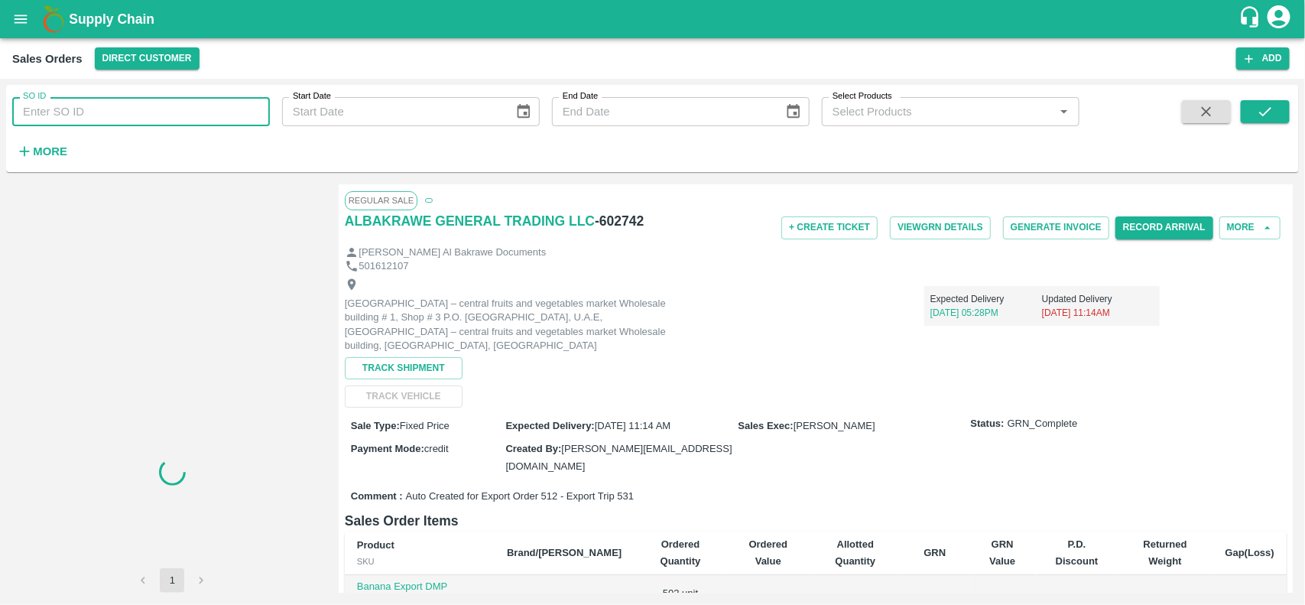
click at [167, 119] on input "SO ID" at bounding box center [141, 111] width 258 height 29
paste input "602742"
click at [167, 119] on input "602742" at bounding box center [141, 111] width 258 height 29
type input "602742"
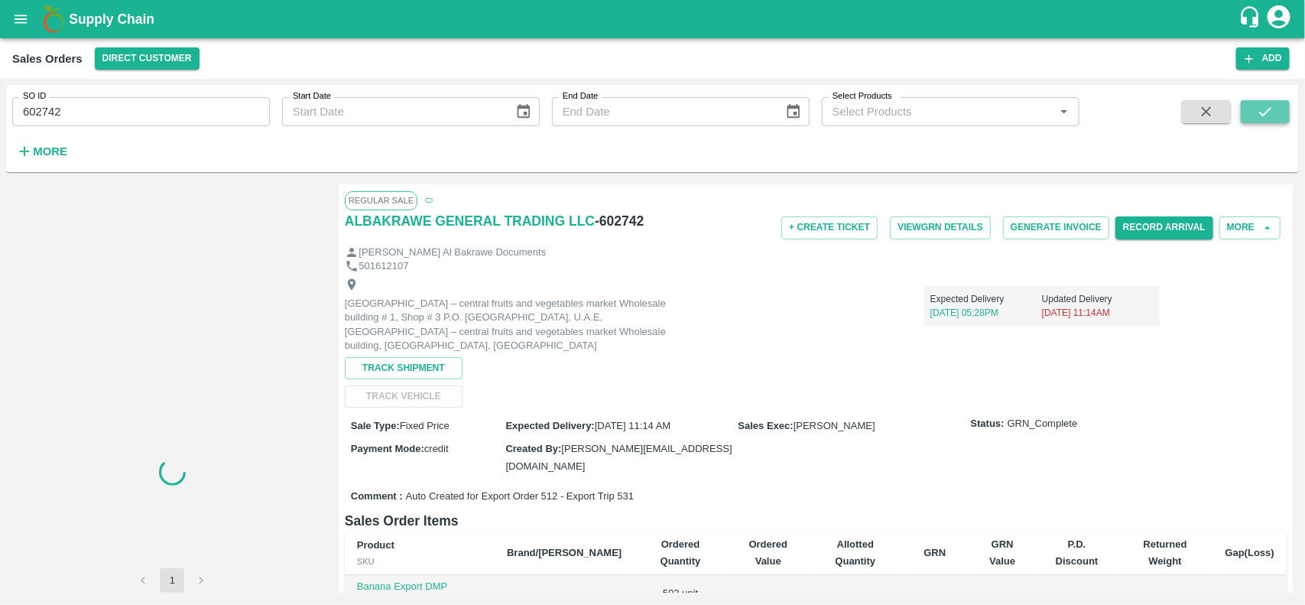
click at [1271, 102] on button "submit" at bounding box center [1265, 111] width 49 height 23
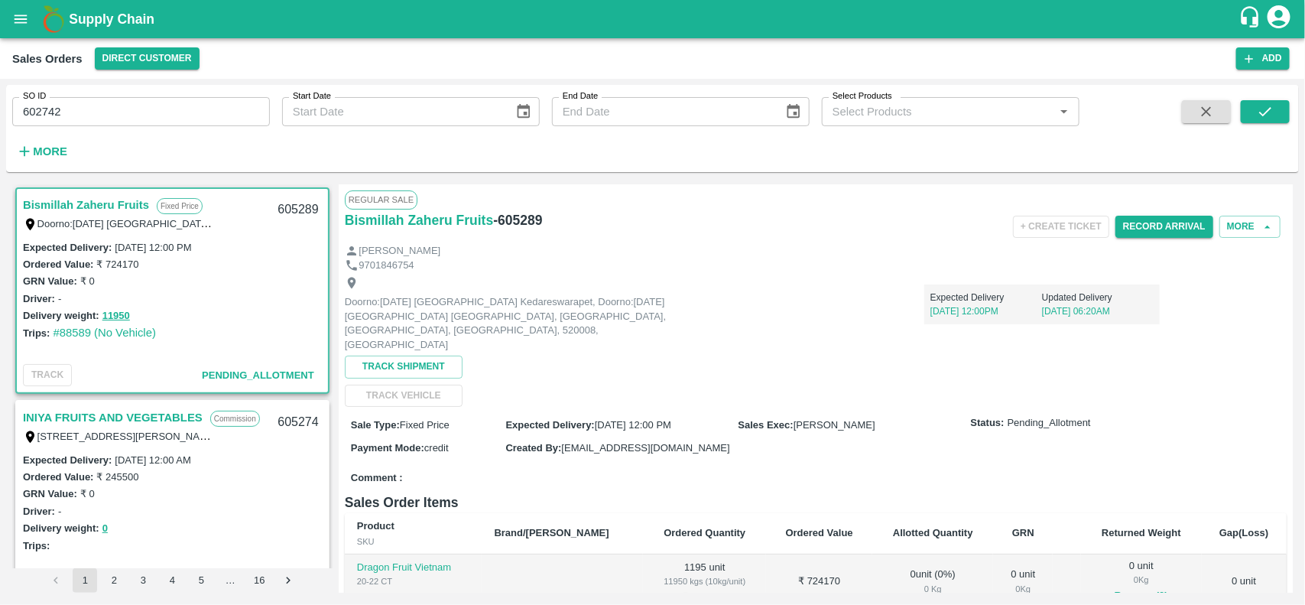
click at [125, 115] on input "602742" at bounding box center [141, 111] width 258 height 29
type input "602742"
paste input "text"
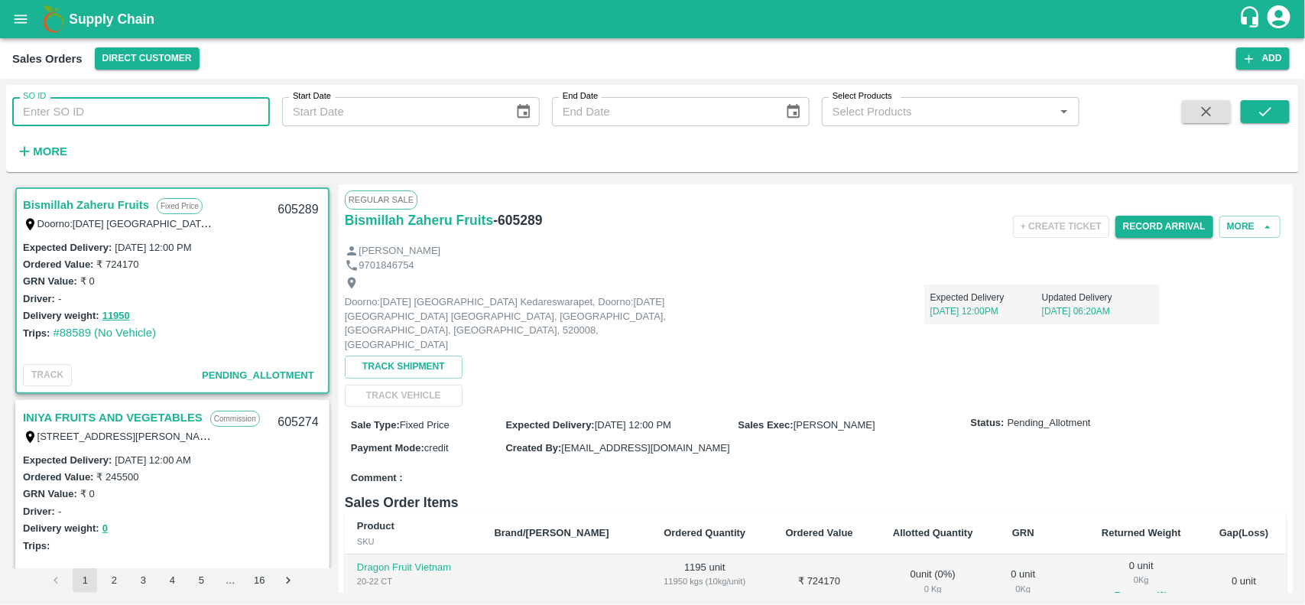
type input "602742"
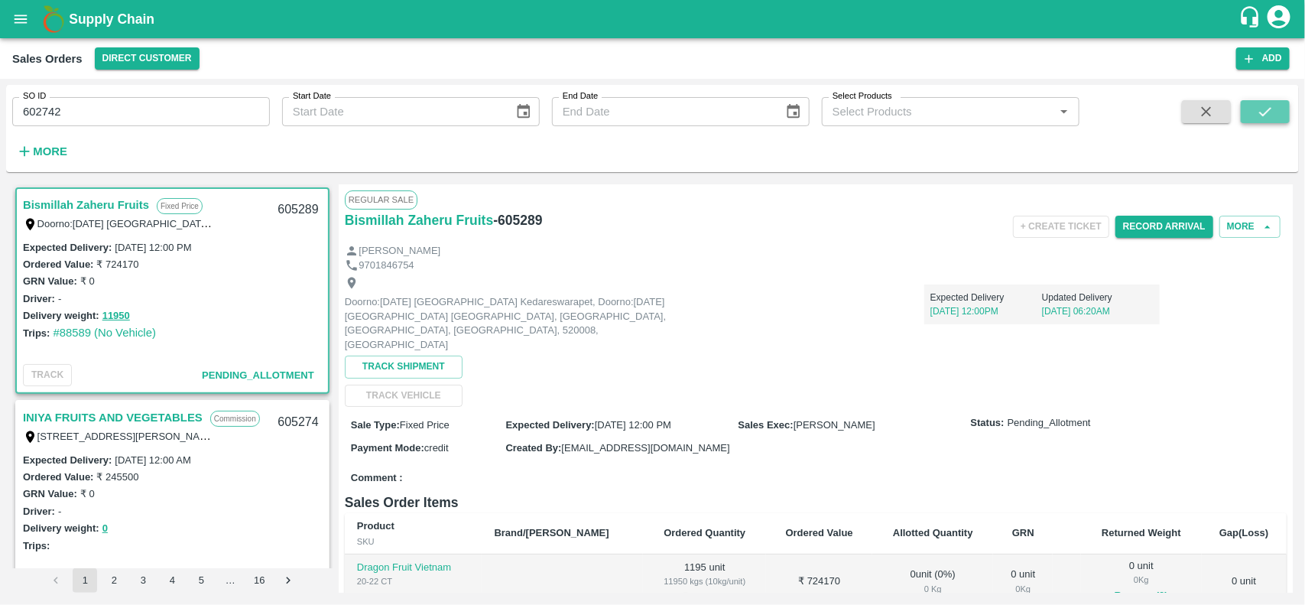
click at [1286, 108] on button "submit" at bounding box center [1265, 111] width 49 height 23
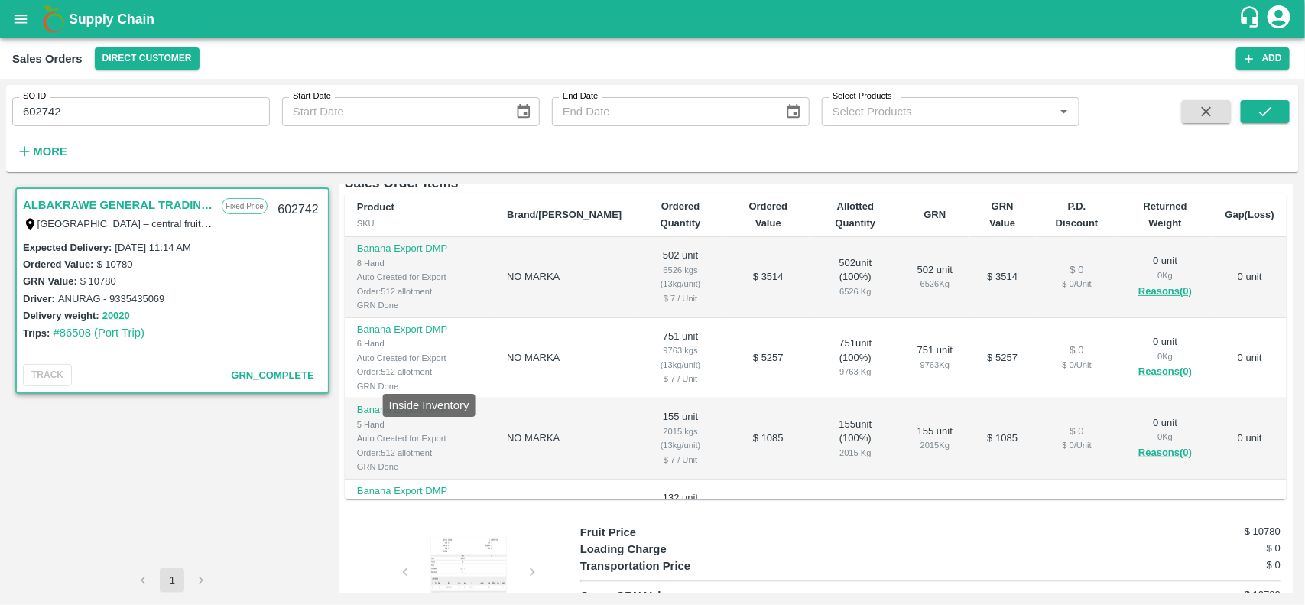
scroll to position [405, 0]
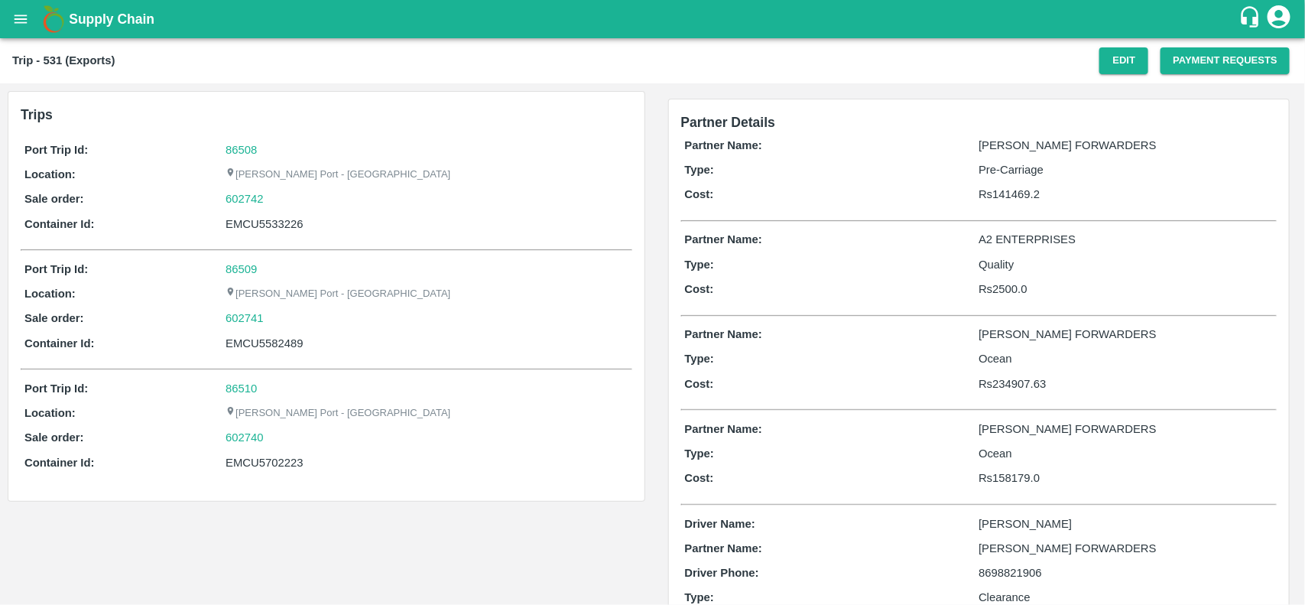
click at [241, 155] on div "86508" at bounding box center [427, 149] width 402 height 17
click at [239, 149] on link "86508" at bounding box center [241, 150] width 31 height 12
click at [284, 203] on div "602742" at bounding box center [427, 198] width 402 height 17
drag, startPoint x: 284, startPoint y: 203, endPoint x: 235, endPoint y: 199, distance: 49.1
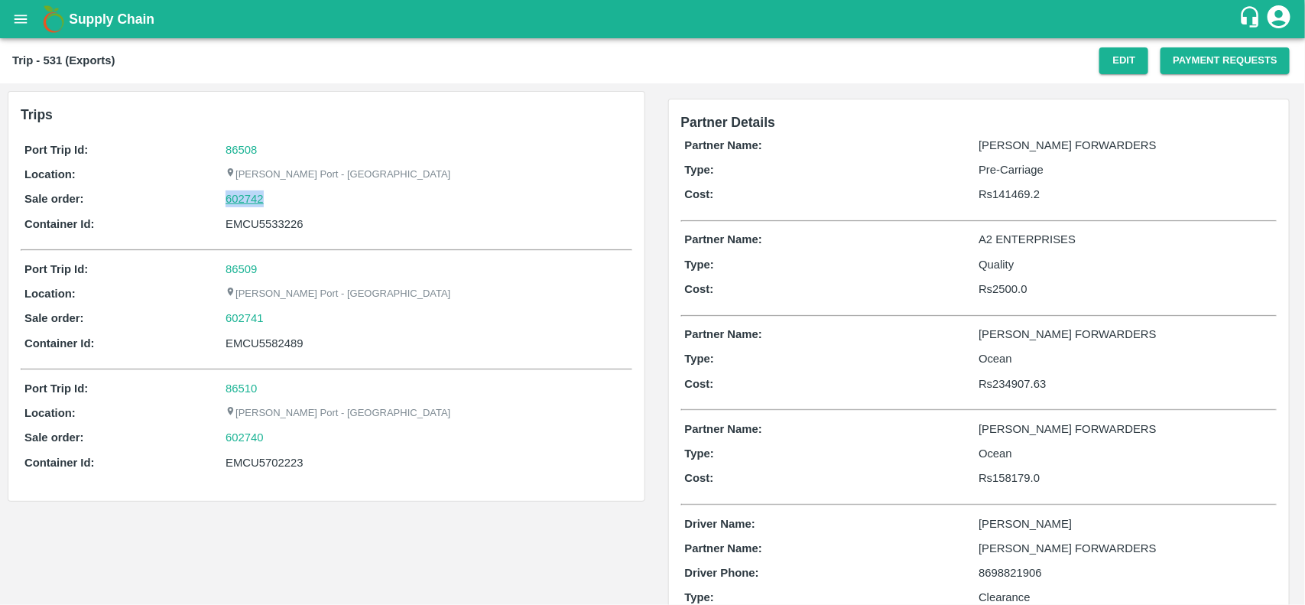
click at [235, 199] on div "602742" at bounding box center [427, 198] width 402 height 17
click at [235, 199] on link "602742" at bounding box center [245, 198] width 38 height 17
click at [252, 460] on div "EMCU5702223" at bounding box center [427, 462] width 402 height 17
copy div "EMCU5702223"
click at [252, 460] on div "EMCU5702223" at bounding box center [427, 462] width 402 height 17
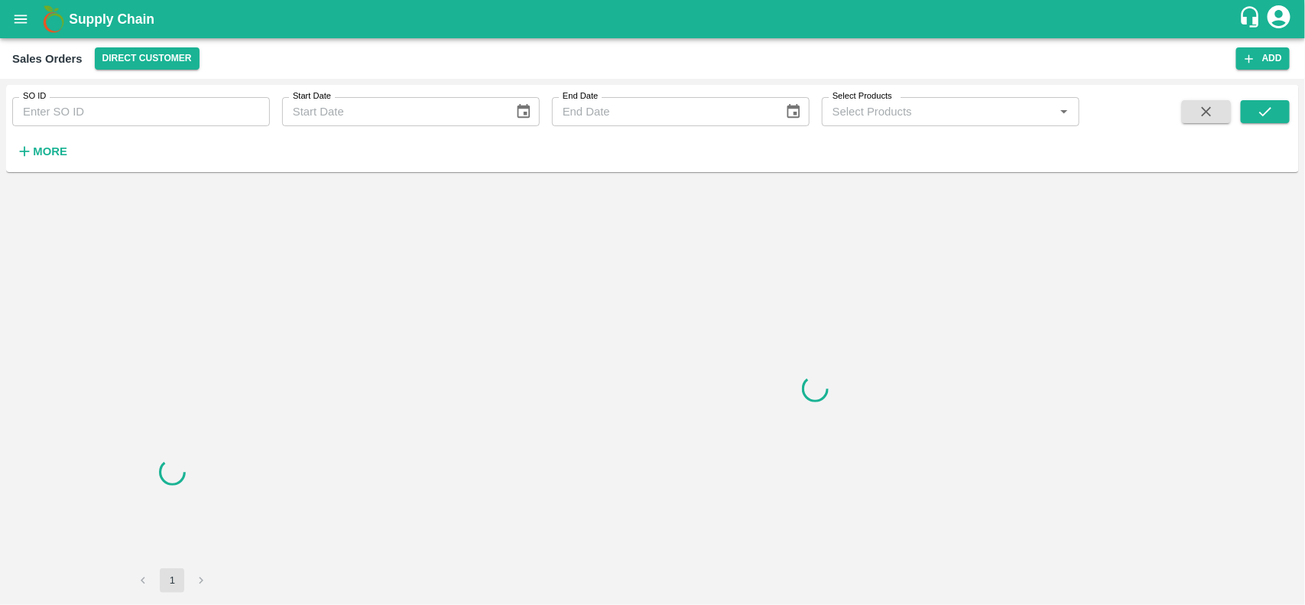
click at [92, 113] on input "SO ID" at bounding box center [141, 111] width 258 height 29
paste input "602742"
click at [92, 113] on input "602742" at bounding box center [141, 111] width 258 height 29
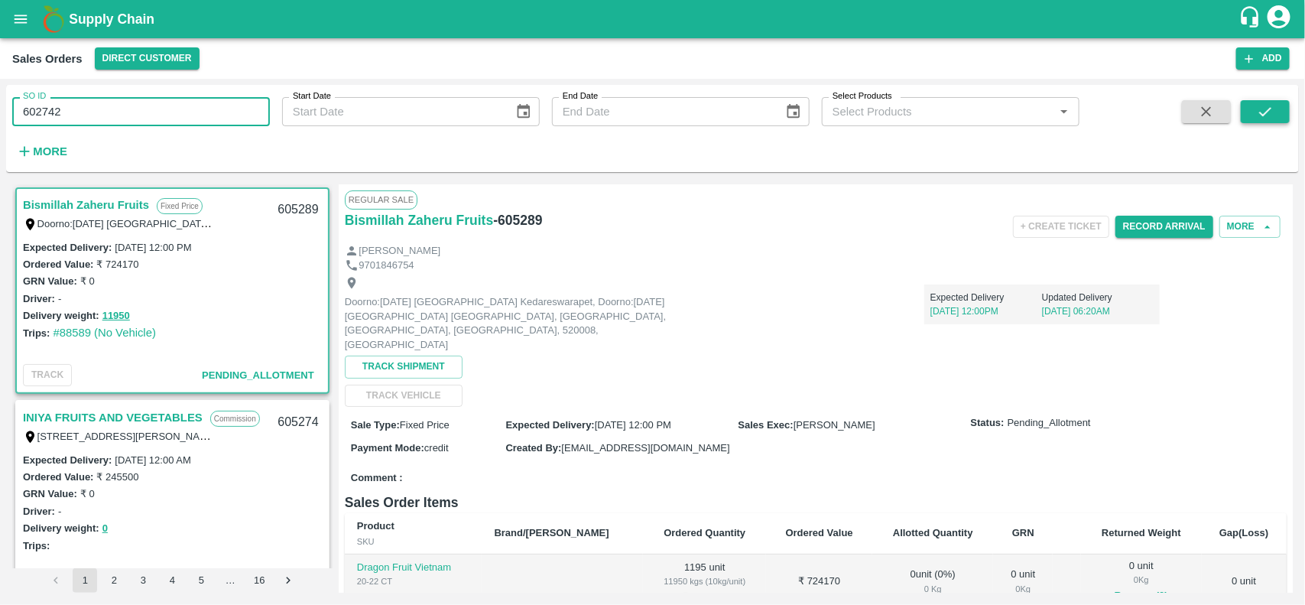
type input "602742"
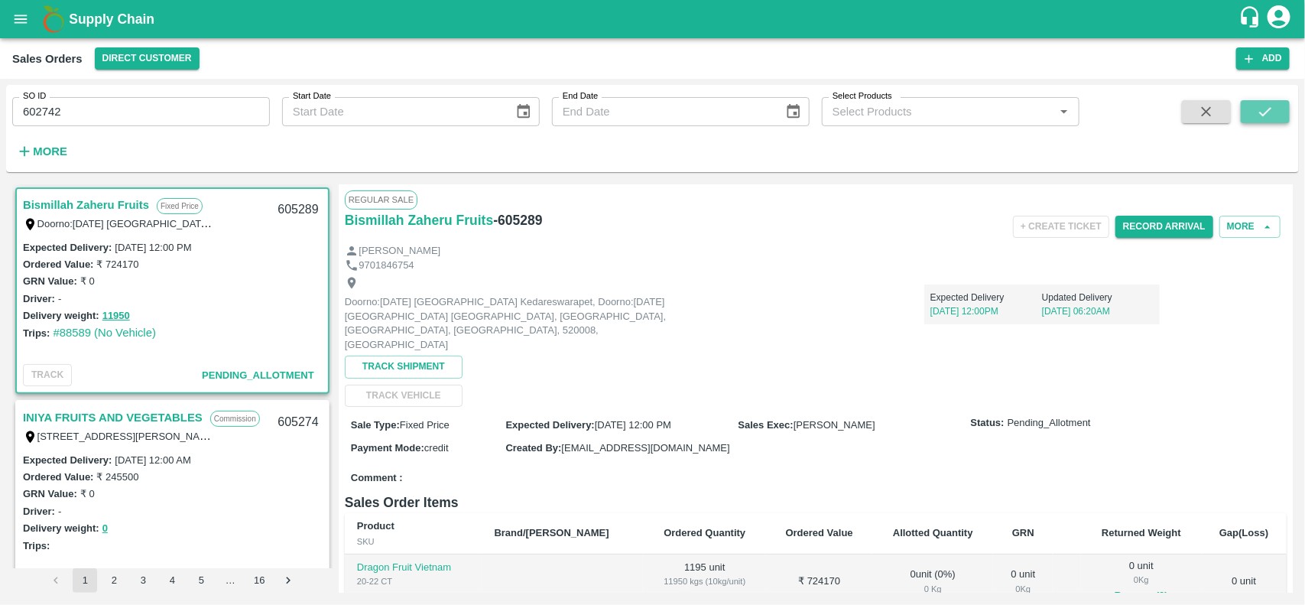
click at [1279, 112] on button "submit" at bounding box center [1265, 111] width 49 height 23
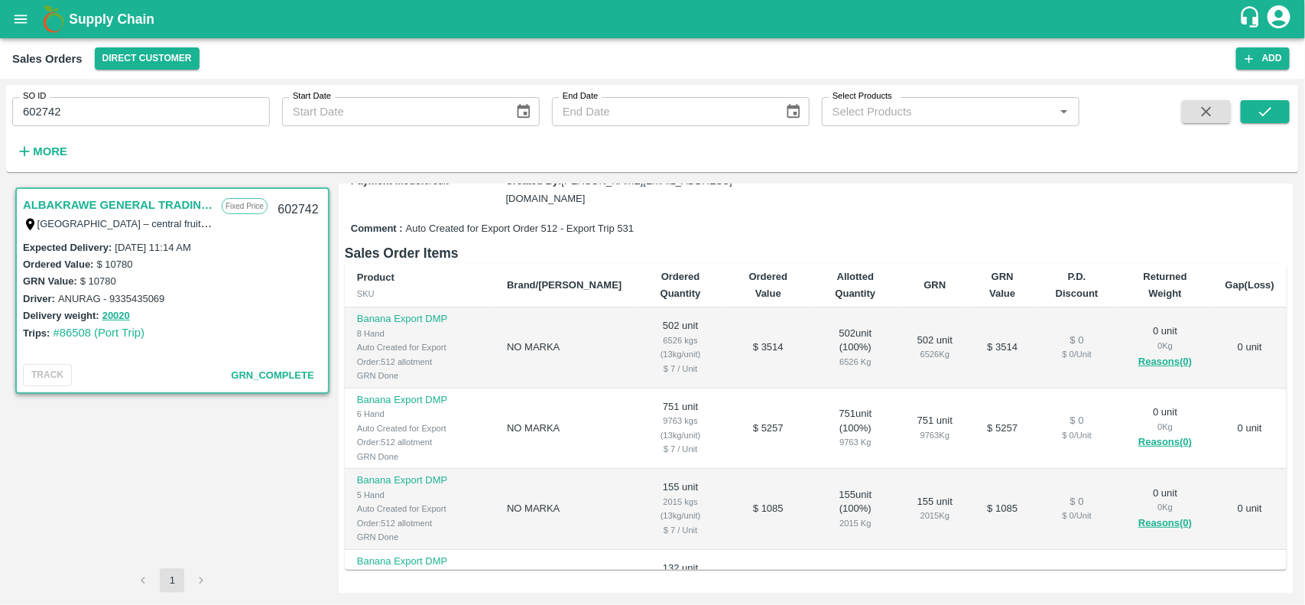
scroll to position [106, 0]
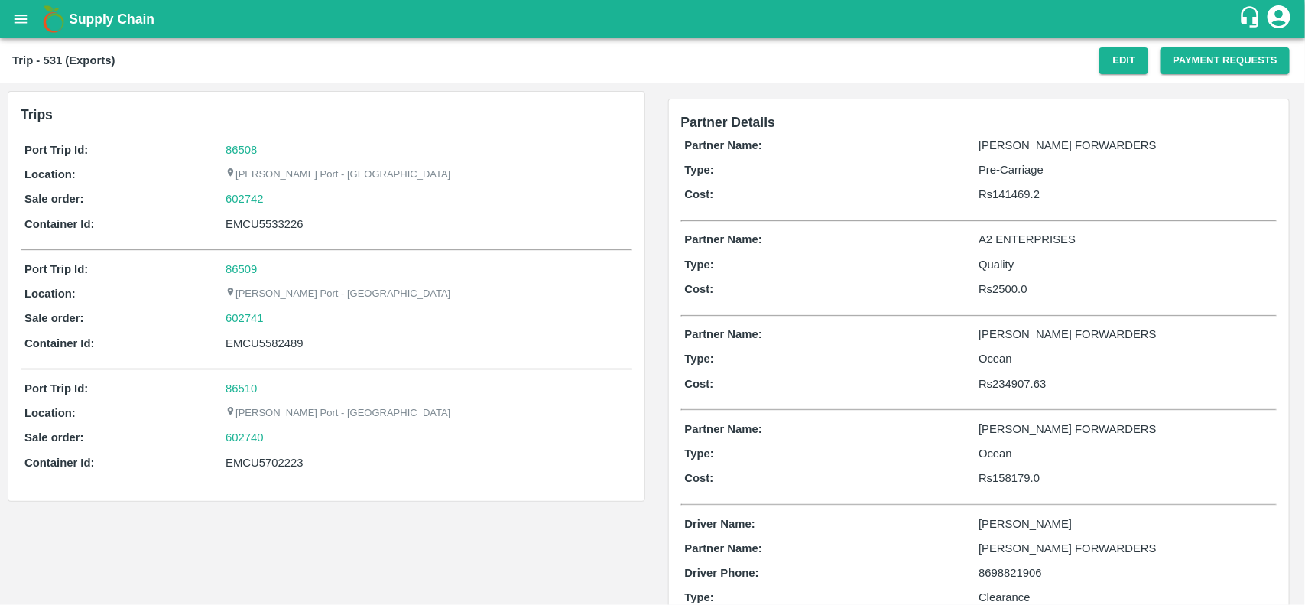
click at [251, 216] on div "EMCU5533226" at bounding box center [427, 224] width 402 height 17
copy div "EMCU5533226"
click at [272, 352] on div "EMCU5582489" at bounding box center [427, 343] width 402 height 17
copy div "EMCU5582489"
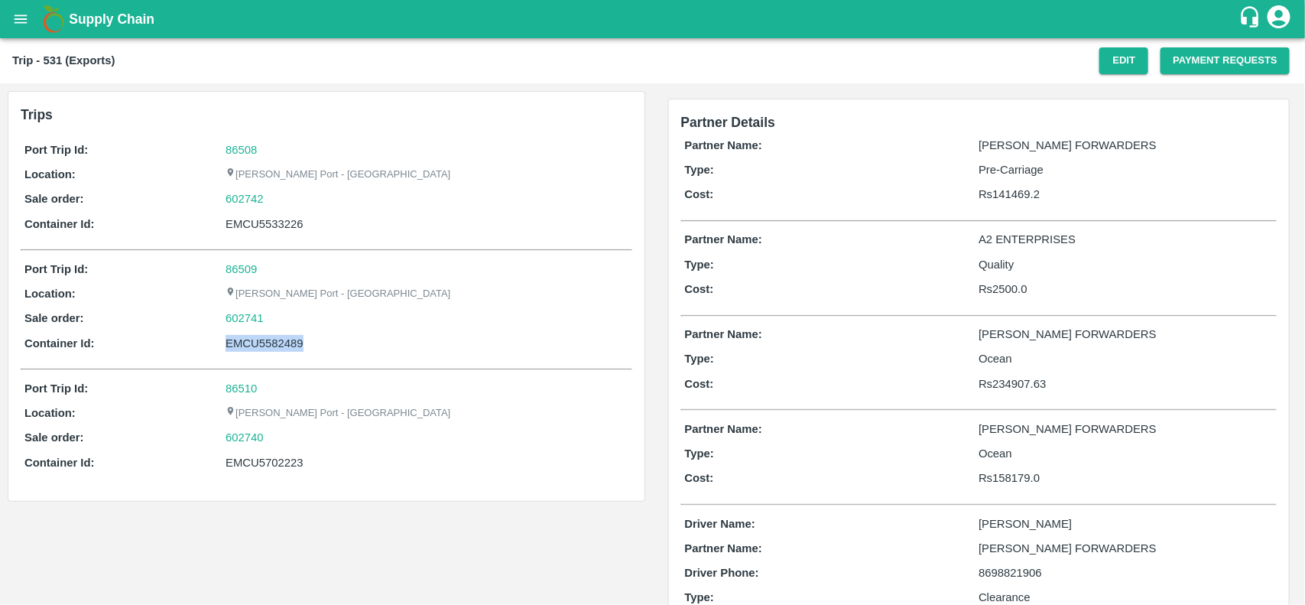
click at [272, 352] on div "EMCU5582489" at bounding box center [427, 343] width 402 height 17
click at [237, 457] on div "EMCU5702223" at bounding box center [427, 462] width 402 height 17
copy div "EMCU5702223"
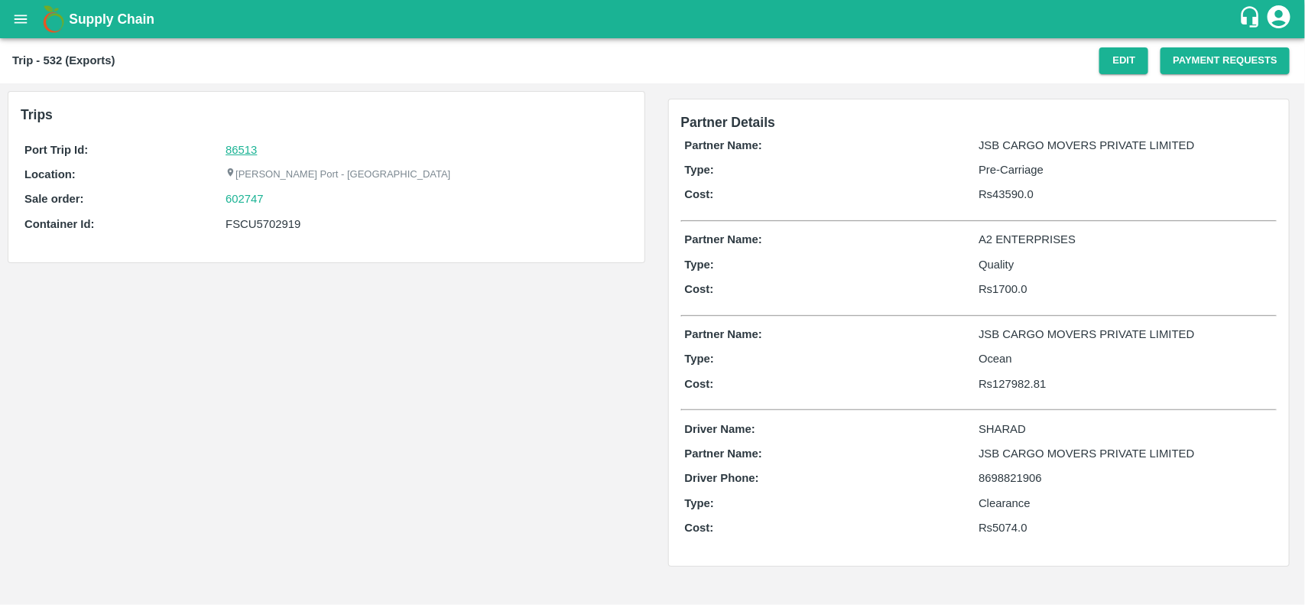
click at [243, 147] on link "86513" at bounding box center [241, 150] width 31 height 12
click at [272, 199] on div "602747" at bounding box center [427, 198] width 402 height 17
copy link
click at [272, 199] on div "602747" at bounding box center [427, 198] width 402 height 17
click at [278, 192] on div "602747" at bounding box center [427, 198] width 402 height 17
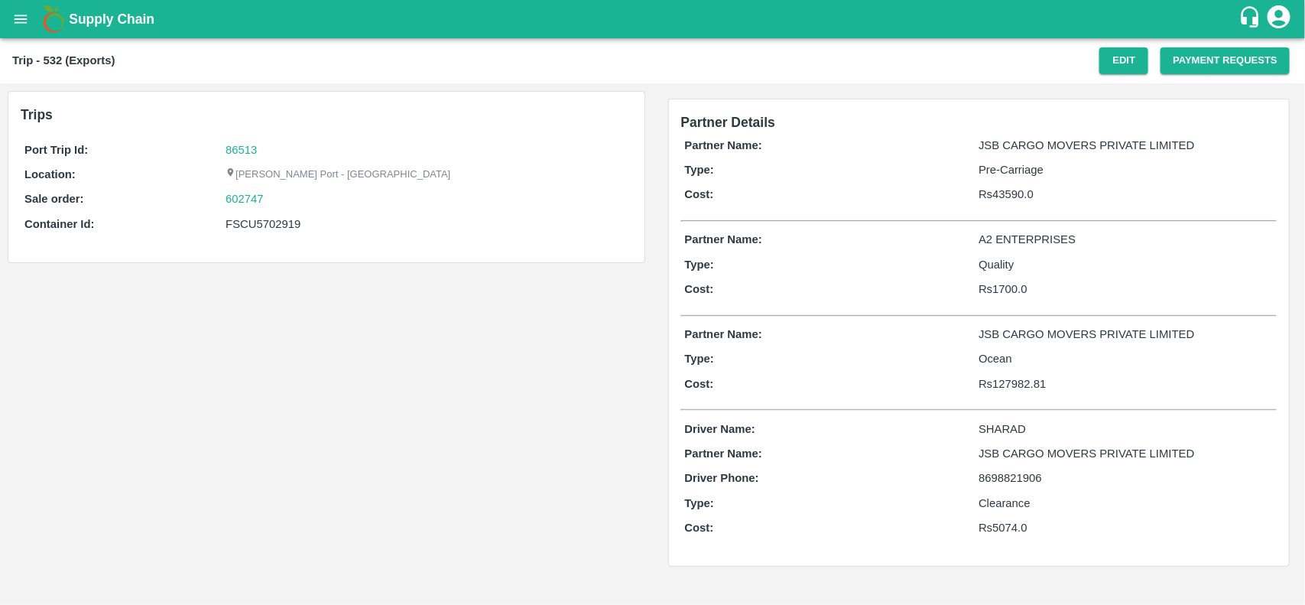
click at [278, 192] on div "602747" at bounding box center [427, 198] width 402 height 17
drag, startPoint x: 278, startPoint y: 192, endPoint x: 253, endPoint y: 196, distance: 24.8
click at [253, 196] on div "602747" at bounding box center [427, 198] width 402 height 17
click at [253, 196] on link "602747" at bounding box center [245, 198] width 38 height 17
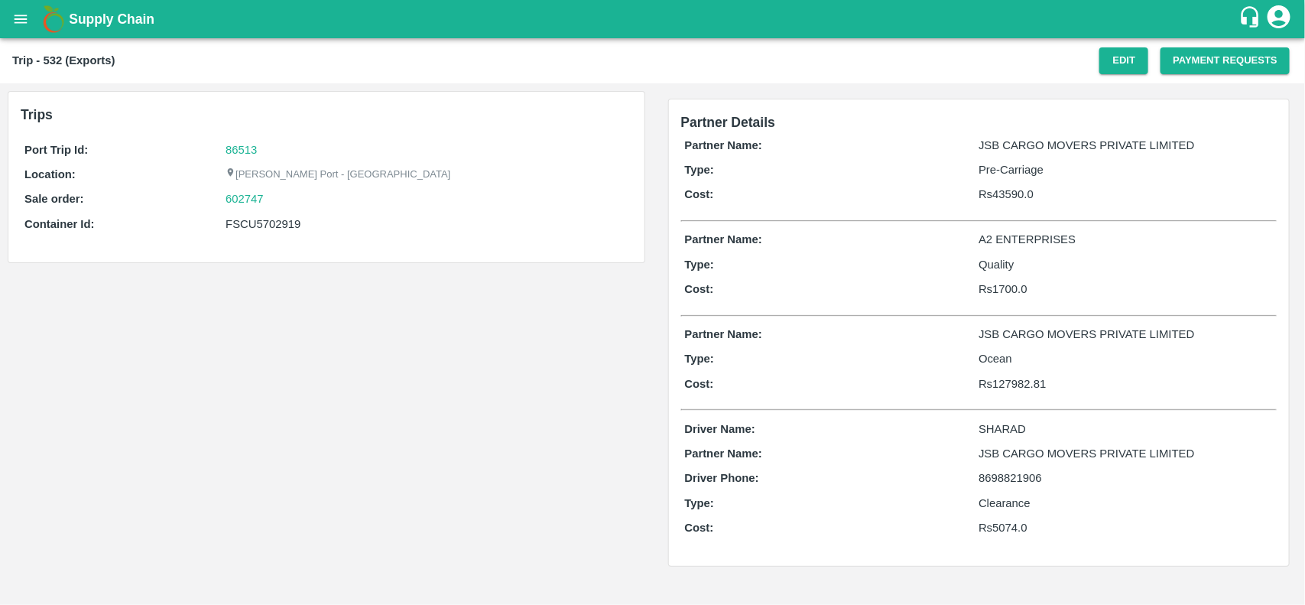
click at [265, 220] on div "FSCU5702919" at bounding box center [427, 224] width 402 height 17
copy div "FSCU5702919"
click at [265, 220] on div "FSCU5702919" at bounding box center [427, 224] width 402 height 17
copy div "FSCU5702919"
click at [265, 220] on div "FSCU5702919" at bounding box center [427, 224] width 402 height 17
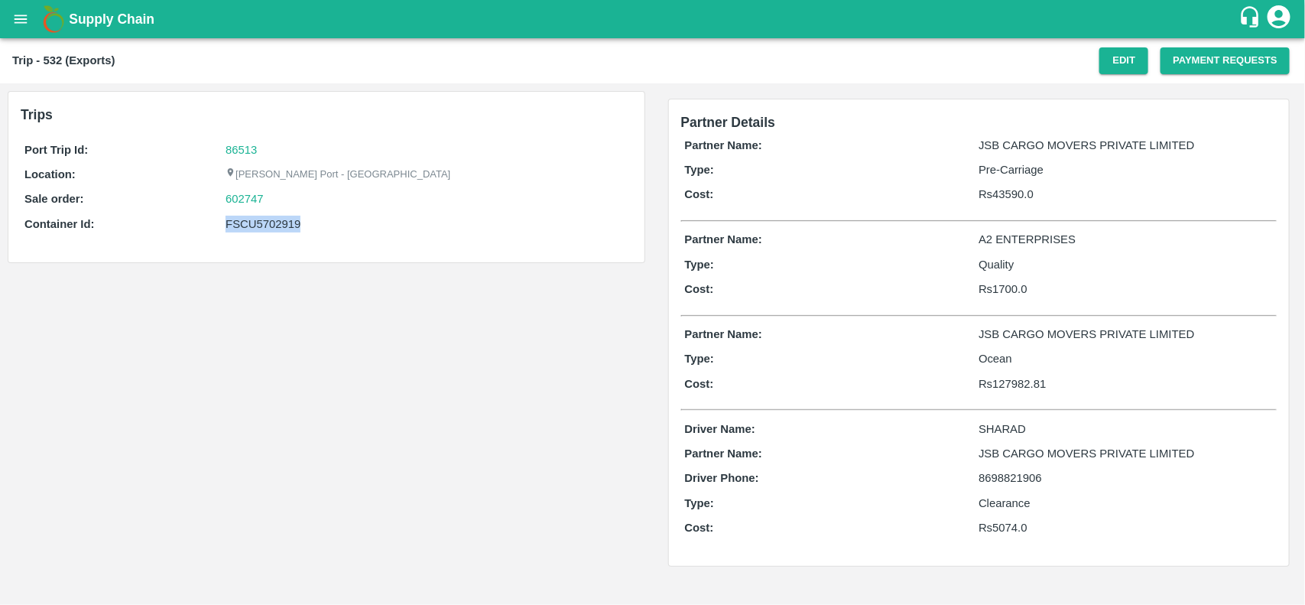
click at [245, 223] on div "FSCU5702919" at bounding box center [427, 224] width 402 height 17
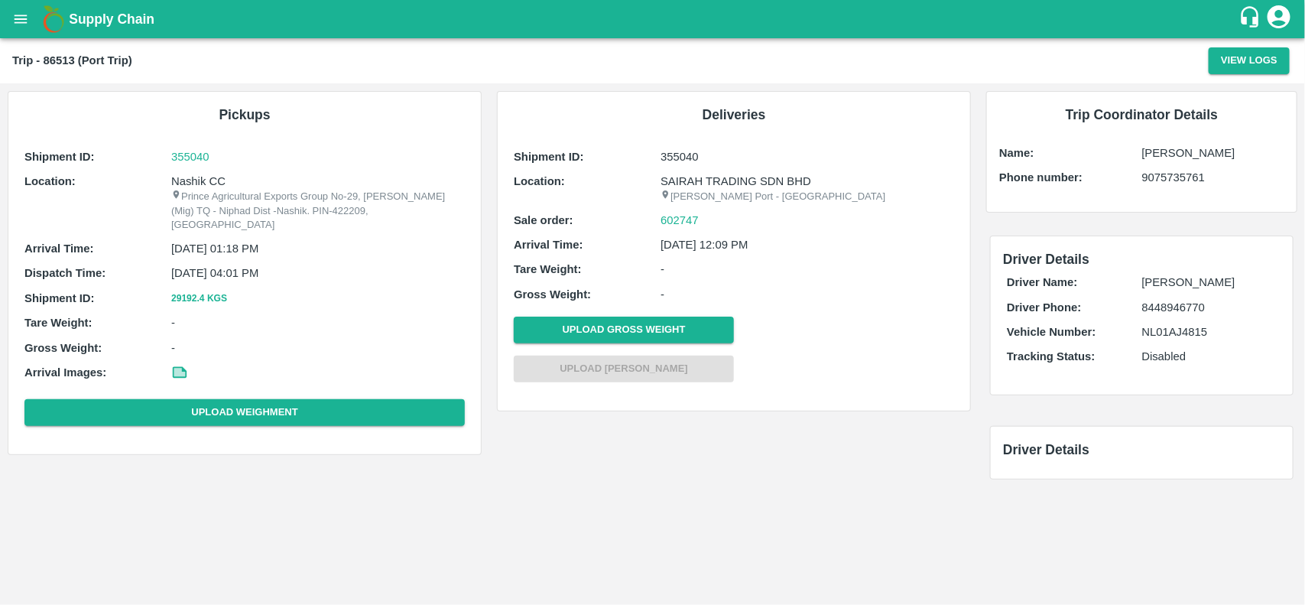
click at [204, 178] on p "Nashik CC" at bounding box center [318, 181] width 294 height 17
copy p
click at [204, 178] on p "Nashik CC" at bounding box center [318, 181] width 294 height 17
copy p "Nashik CC"
click at [204, 178] on p "Nashik CC" at bounding box center [318, 181] width 294 height 17
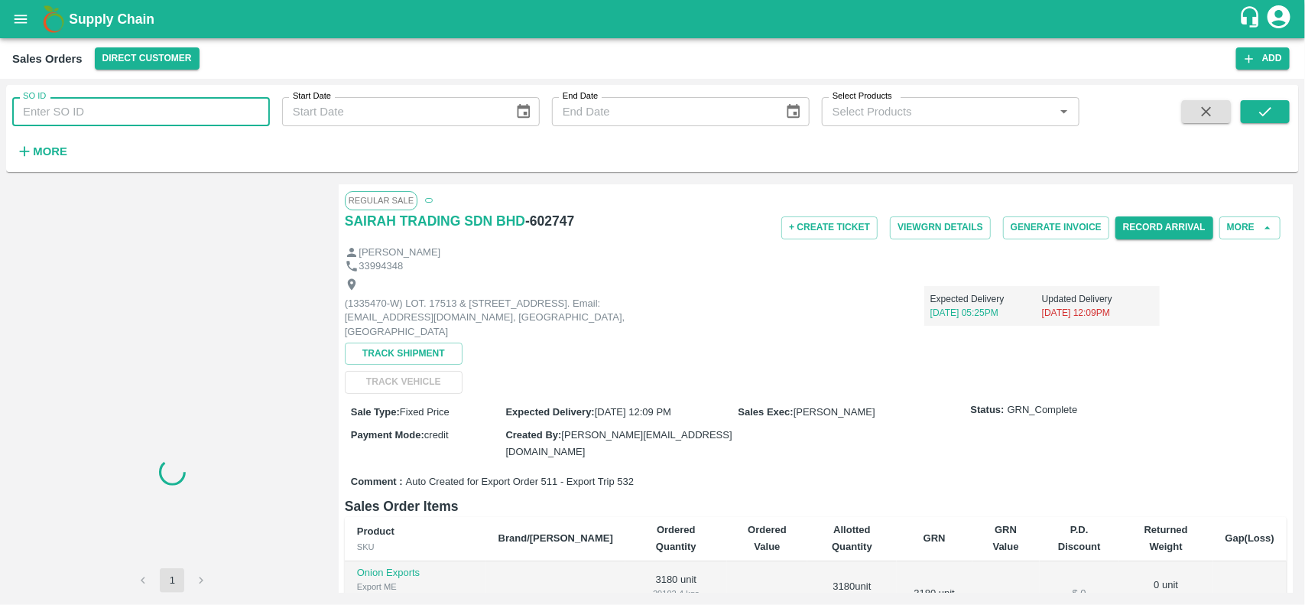
click at [148, 111] on input "SO ID" at bounding box center [141, 111] width 258 height 29
click at [148, 111] on input "602747" at bounding box center [141, 111] width 258 height 29
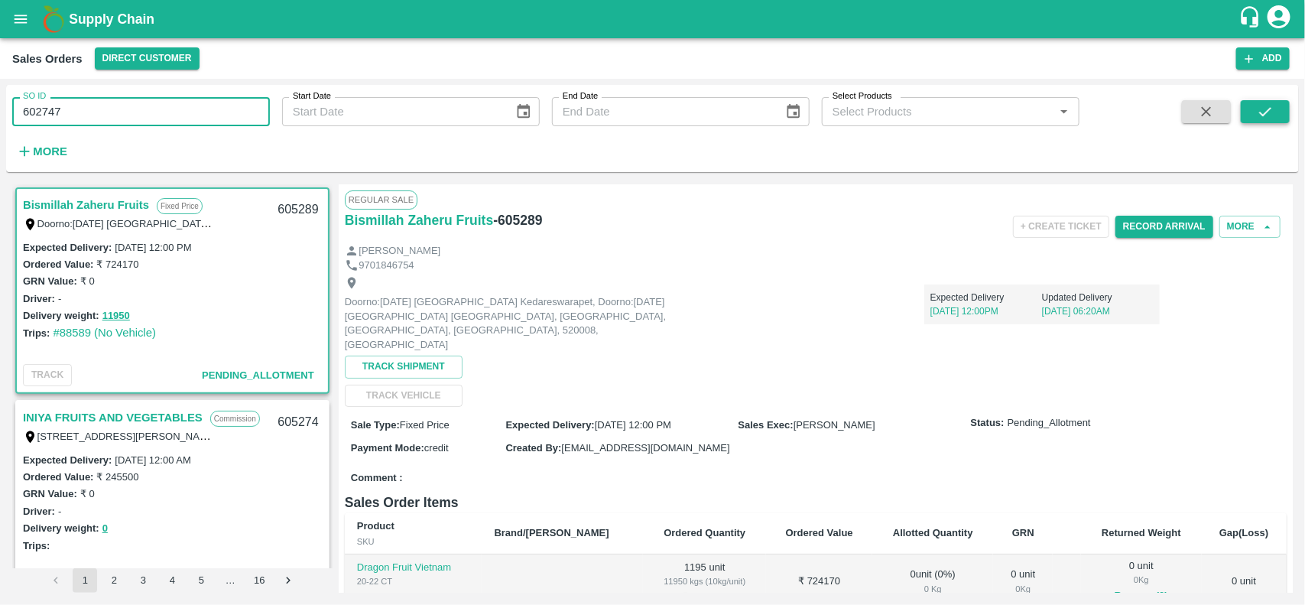
type input "602747"
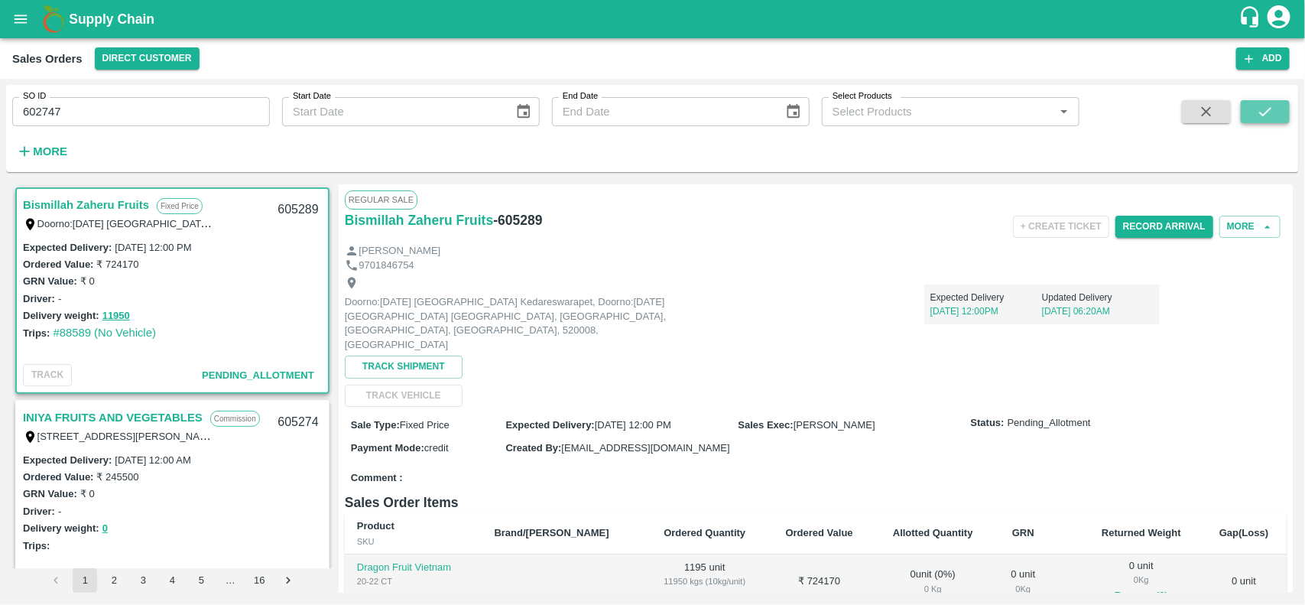
click at [1258, 109] on icon "submit" at bounding box center [1265, 111] width 17 height 17
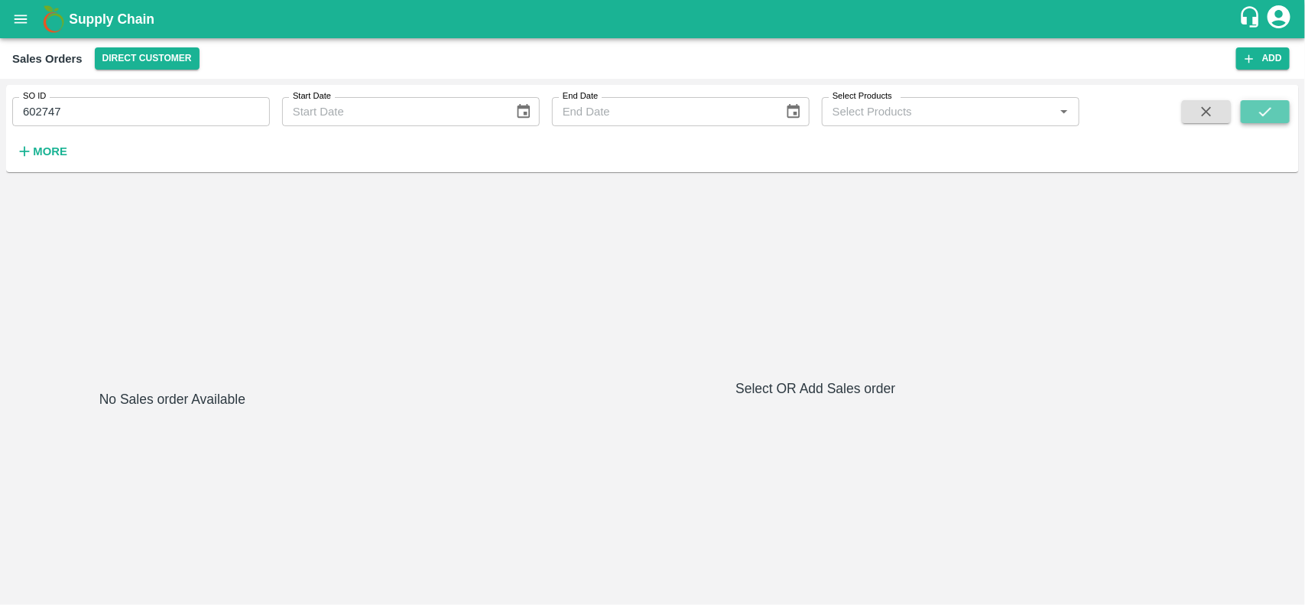
click at [1263, 112] on icon "submit" at bounding box center [1265, 111] width 17 height 17
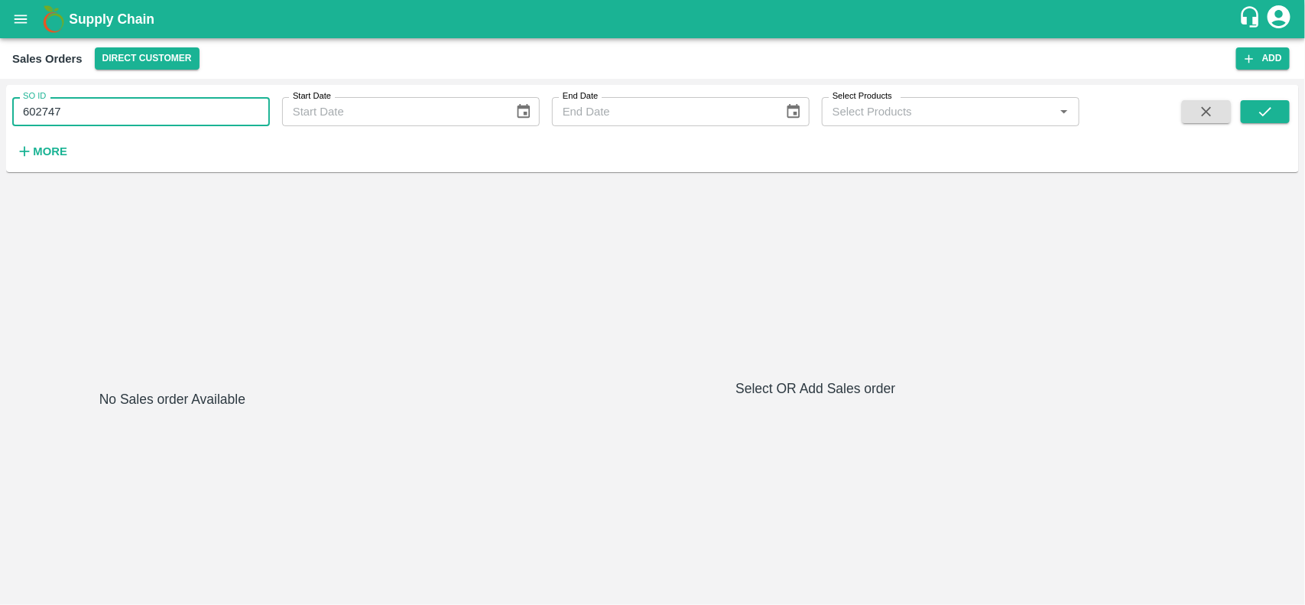
click at [75, 116] on input "602747" at bounding box center [141, 111] width 258 height 29
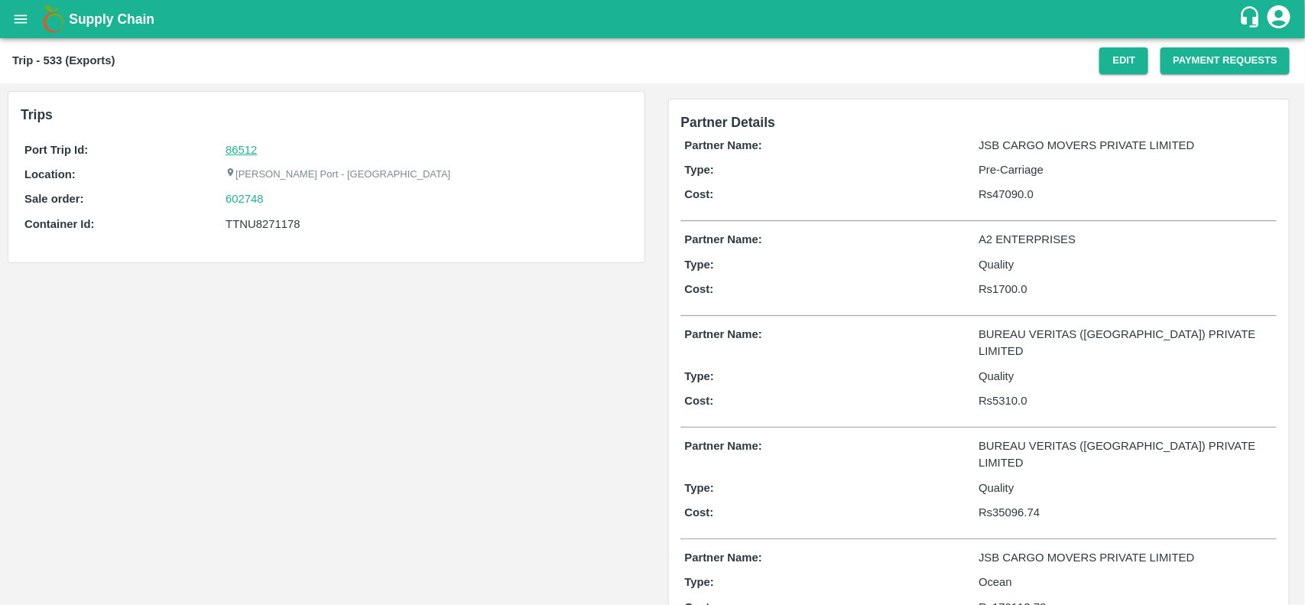
click at [242, 154] on link "86512" at bounding box center [241, 150] width 31 height 12
click at [272, 196] on div "602748" at bounding box center [427, 198] width 402 height 17
copy link
click at [272, 196] on div "602748" at bounding box center [427, 198] width 402 height 17
copy link "602748"
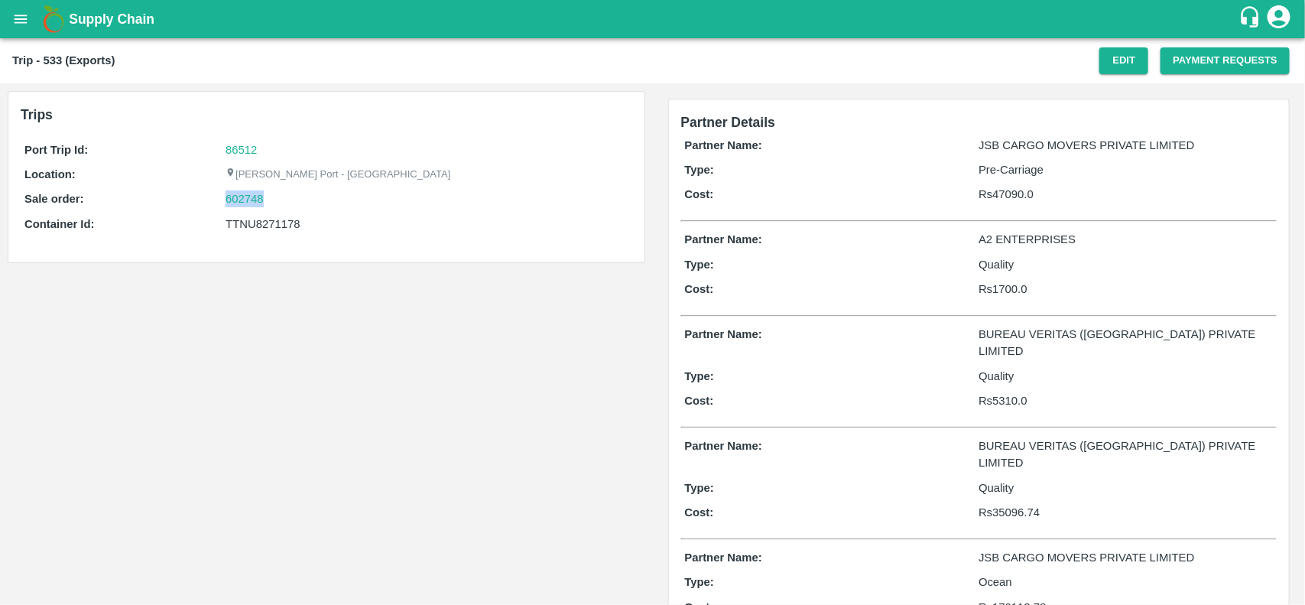
click at [272, 196] on div "602748" at bounding box center [427, 198] width 402 height 17
click at [239, 197] on link "602748" at bounding box center [245, 198] width 38 height 17
click at [254, 234] on div "Port Trip Id: 86512 Location: Jawaharlal Nehru Port - Nhava Sheva Sale order: 6…" at bounding box center [327, 191] width 612 height 106
copy div "TTNU8271178"
click at [254, 234] on div "Port Trip Id: 86512 Location: Jawaharlal Nehru Port - Nhava Sheva Sale order: 6…" at bounding box center [327, 191] width 612 height 106
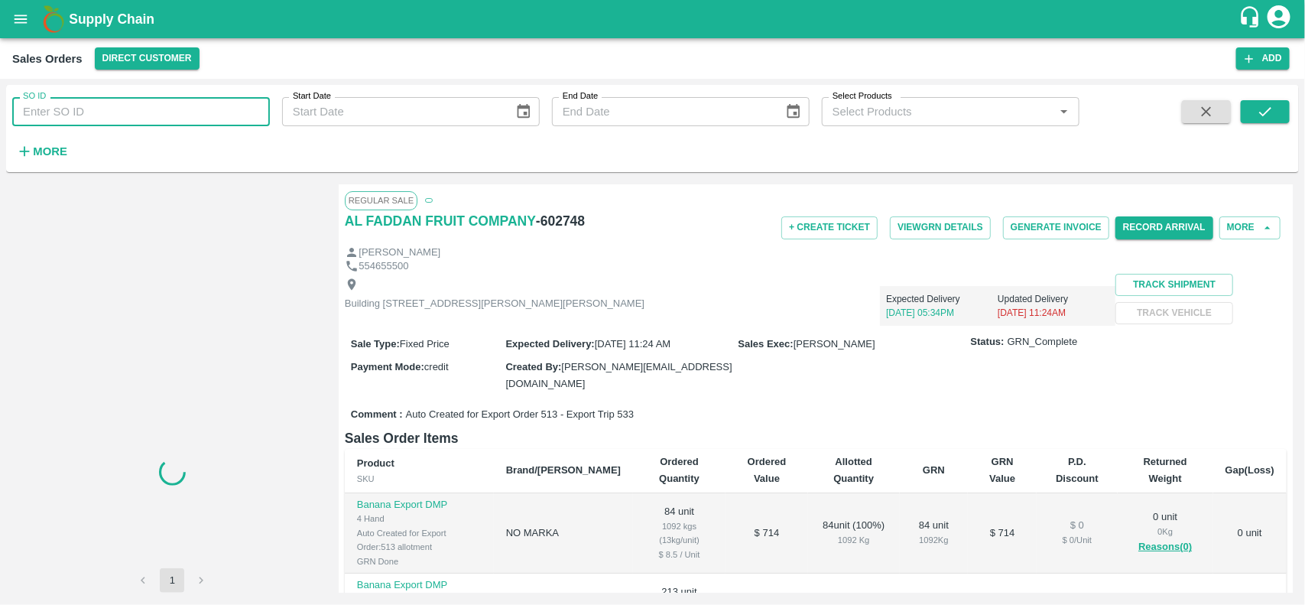
click at [164, 101] on input "SO ID" at bounding box center [141, 111] width 258 height 29
paste input "602748"
click at [164, 101] on input "602748" at bounding box center [141, 111] width 258 height 29
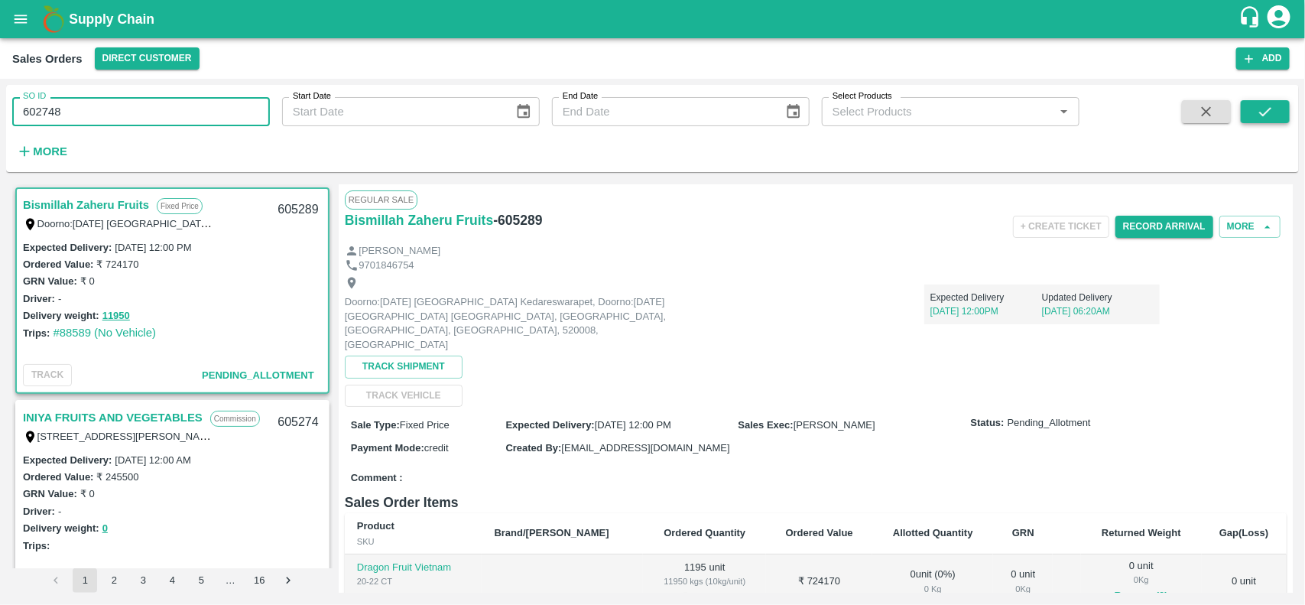
type input "602748"
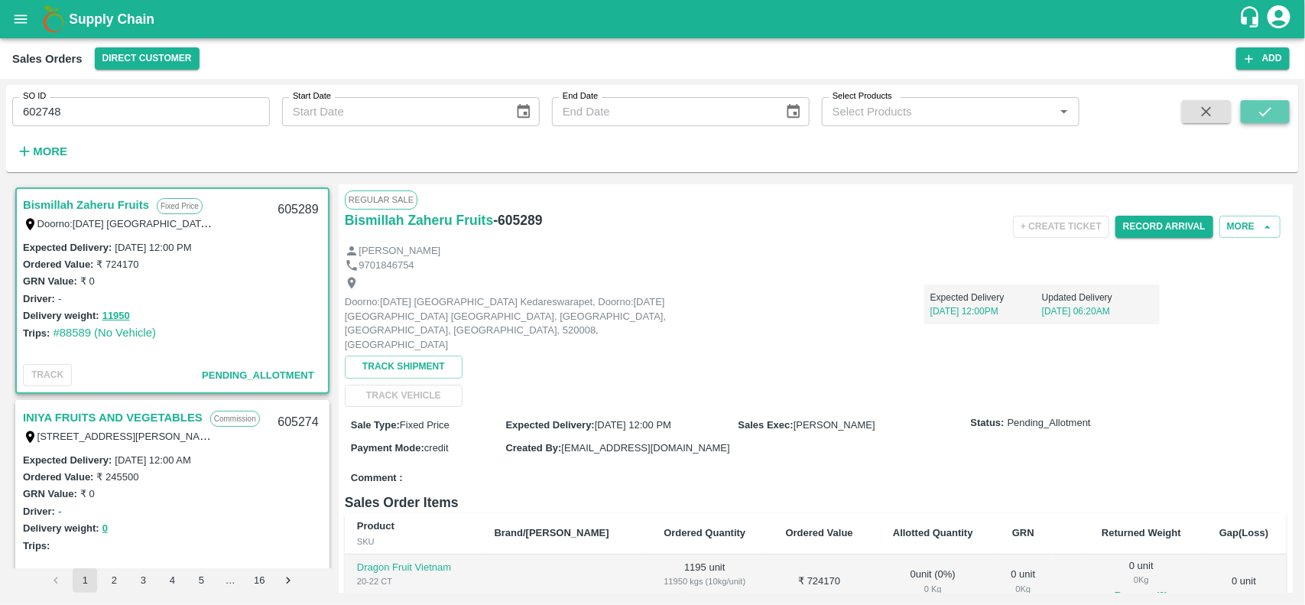
click at [1268, 112] on icon "submit" at bounding box center [1265, 111] width 17 height 17
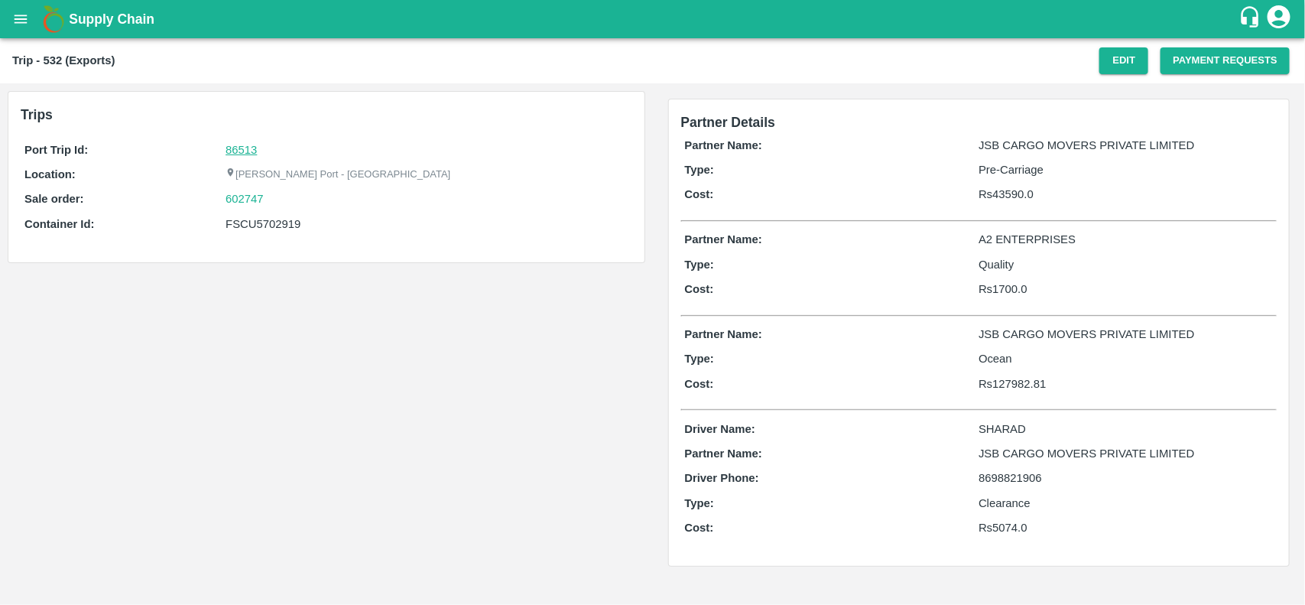
click at [242, 145] on link "86513" at bounding box center [241, 150] width 31 height 12
